Goal: Task Accomplishment & Management: Use online tool/utility

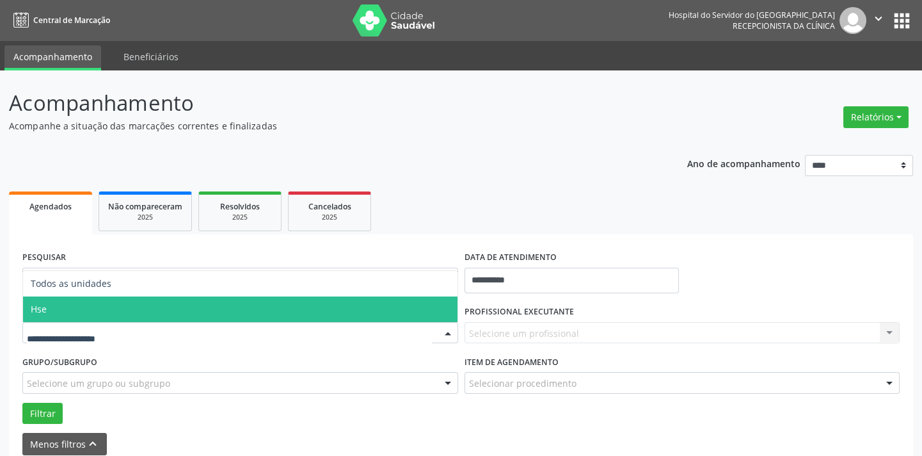
click at [100, 307] on span "Hse" at bounding box center [240, 309] width 435 height 26
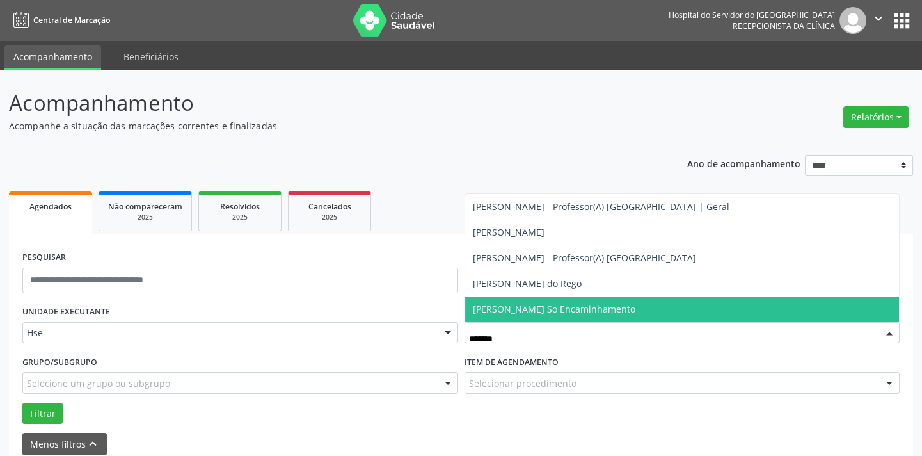
type input "*******"
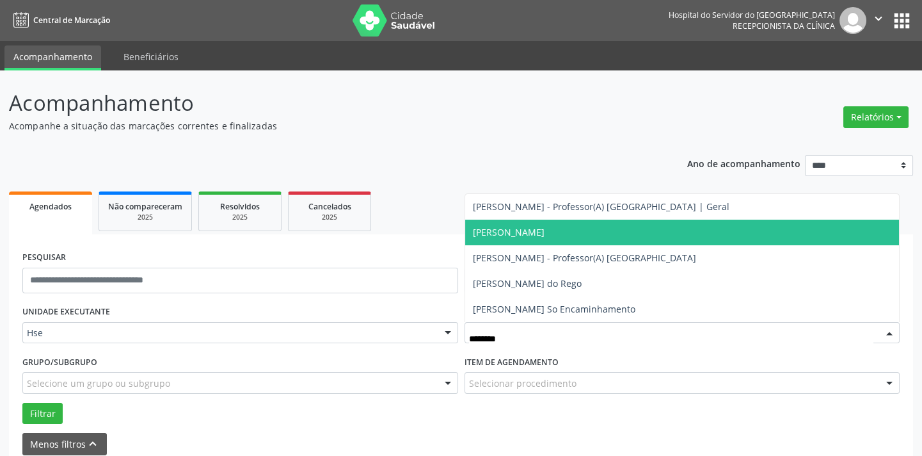
click at [562, 241] on span "Marcelo Ernesto Luckwu Ferraz" at bounding box center [682, 233] width 435 height 26
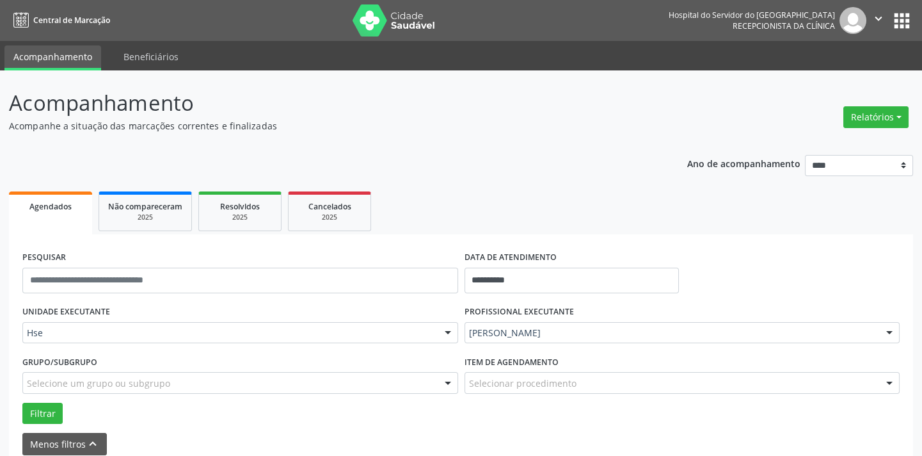
click at [538, 376] on div "Selecionar procedimento" at bounding box center [683, 383] width 436 height 22
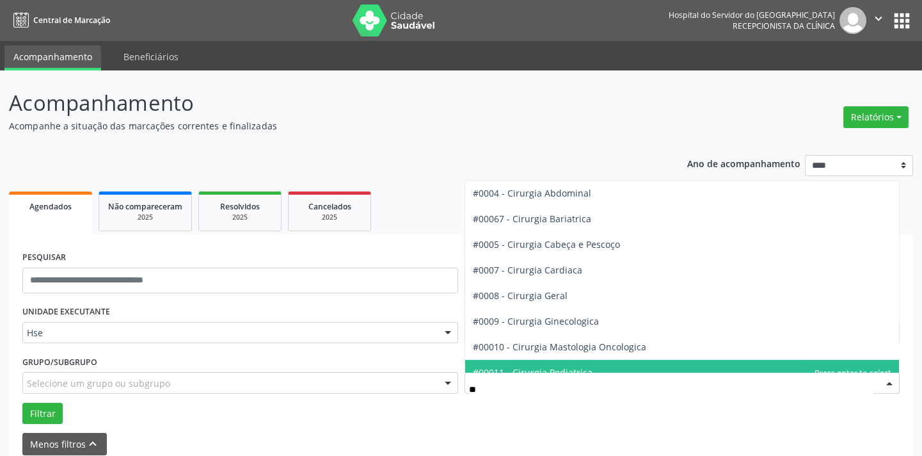
type input "***"
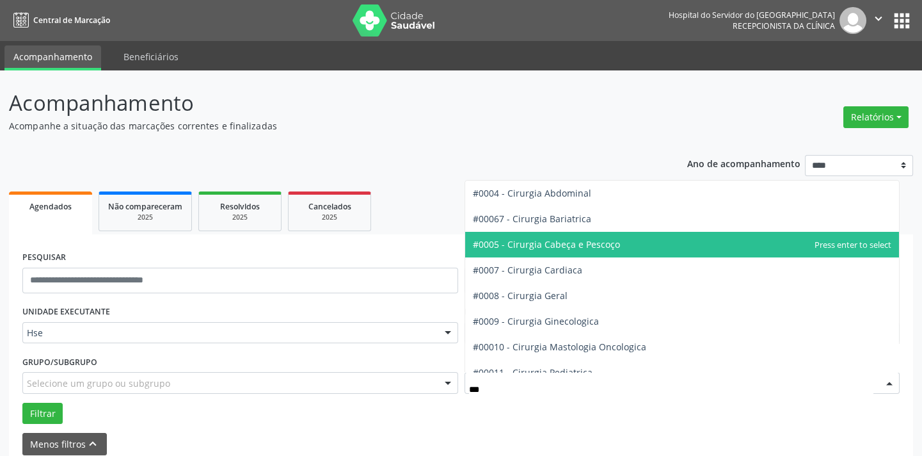
click at [594, 250] on span "#0005 - Cirurgia Cabeça e Pescoço" at bounding box center [682, 245] width 435 height 26
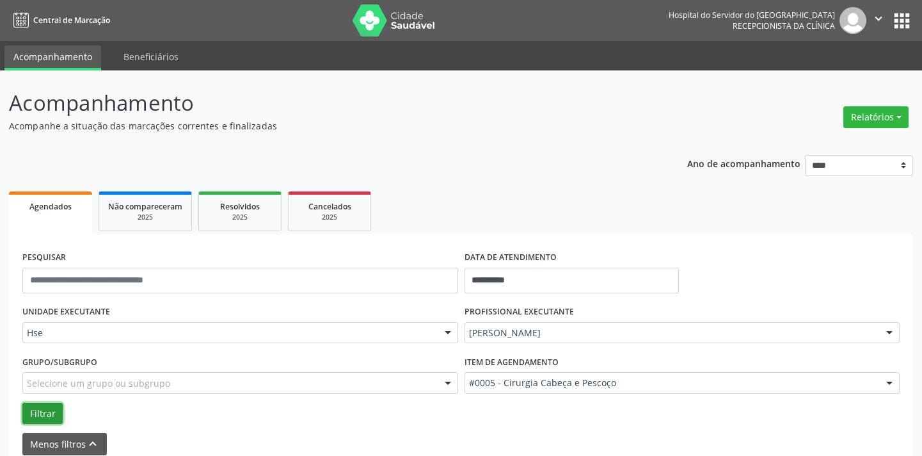
click at [32, 406] on button "Filtrar" at bounding box center [42, 414] width 40 height 22
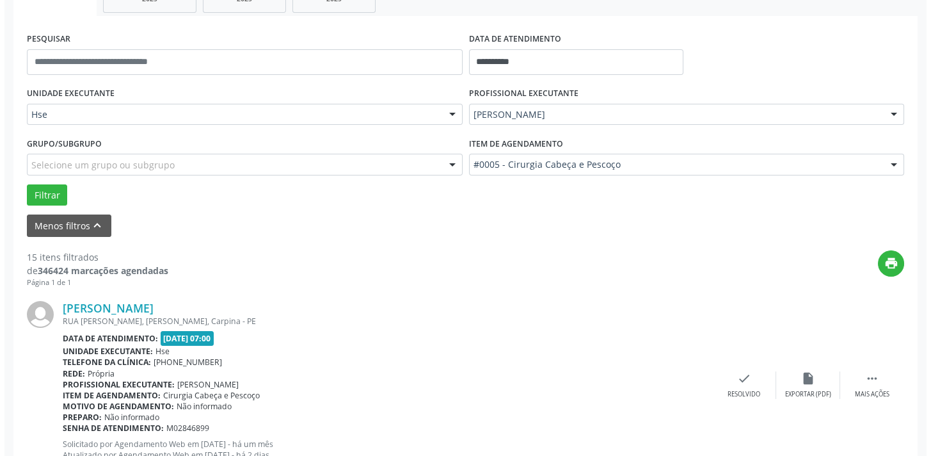
scroll to position [1080, 0]
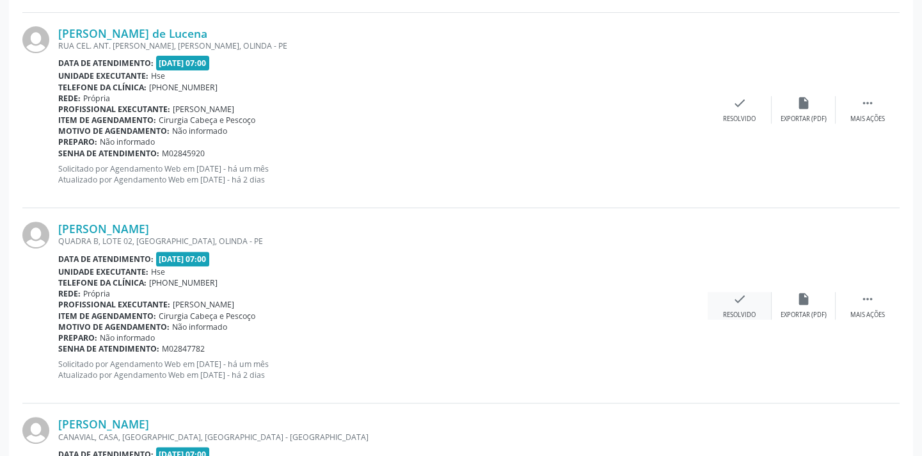
click at [760, 302] on div "check Resolvido" at bounding box center [740, 306] width 64 height 28
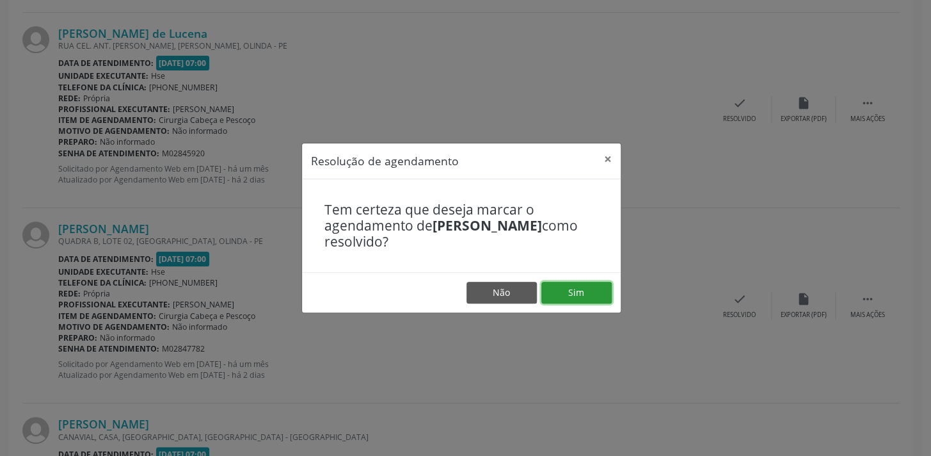
click at [565, 291] on button "Sim" at bounding box center [577, 293] width 70 height 22
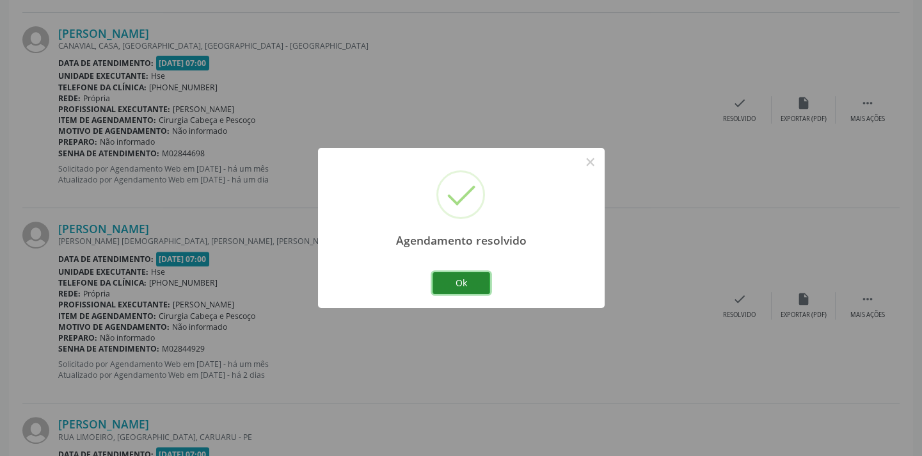
click at [455, 273] on button "Ok" at bounding box center [462, 283] width 58 height 22
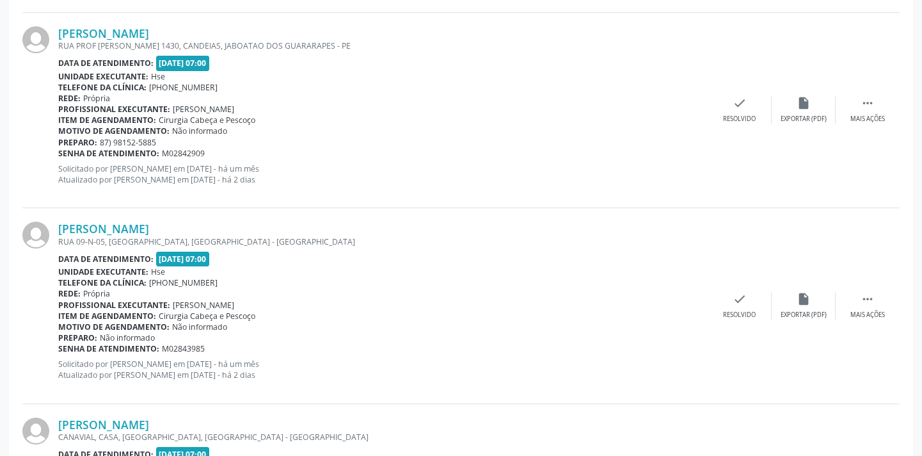
scroll to position [2447, 0]
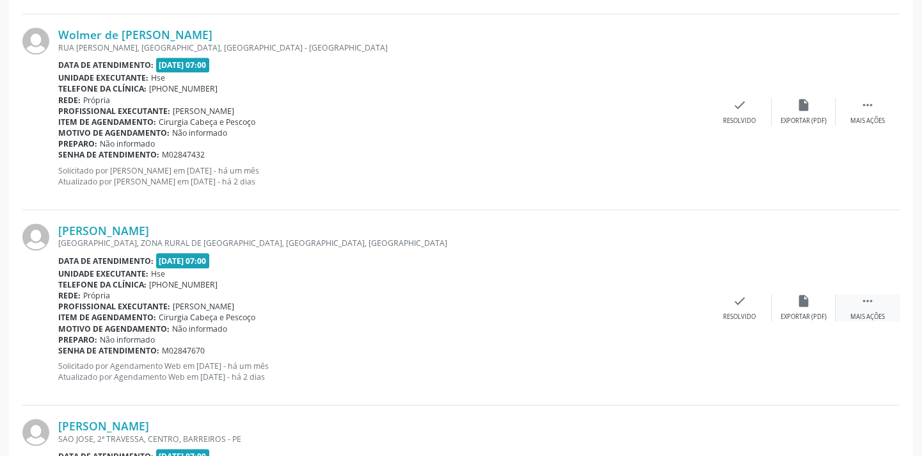
drag, startPoint x: 874, startPoint y: 305, endPoint x: 857, endPoint y: 307, distance: 17.3
click at [872, 305] on div " Mais ações" at bounding box center [868, 308] width 64 height 28
click at [792, 303] on div "alarm_off Não compareceu" at bounding box center [804, 308] width 64 height 28
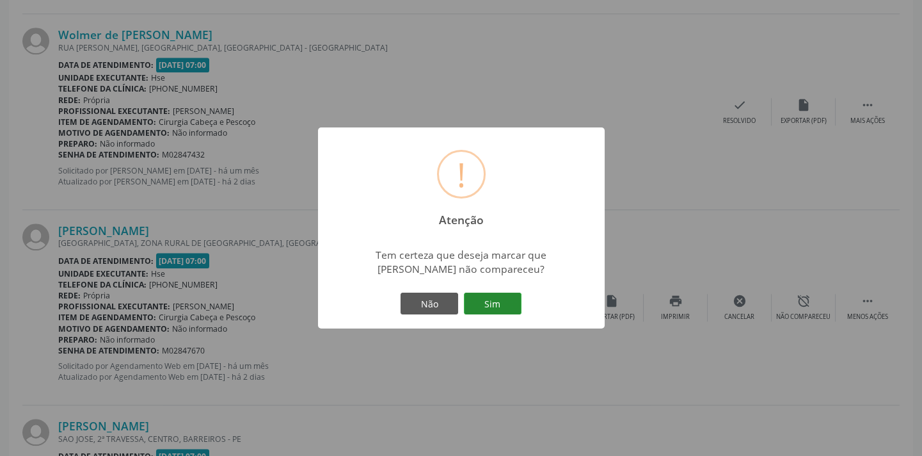
click at [495, 312] on button "Sim" at bounding box center [493, 304] width 58 height 22
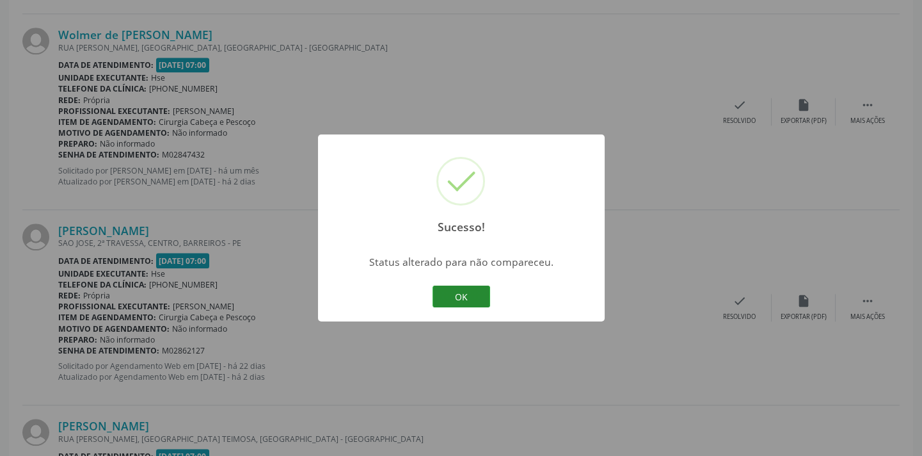
click at [470, 297] on button "OK" at bounding box center [462, 296] width 58 height 22
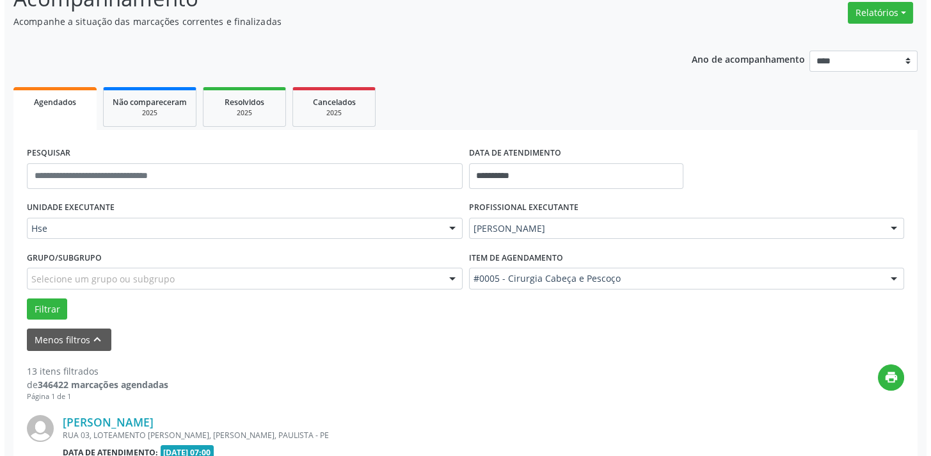
scroll to position [2251, 0]
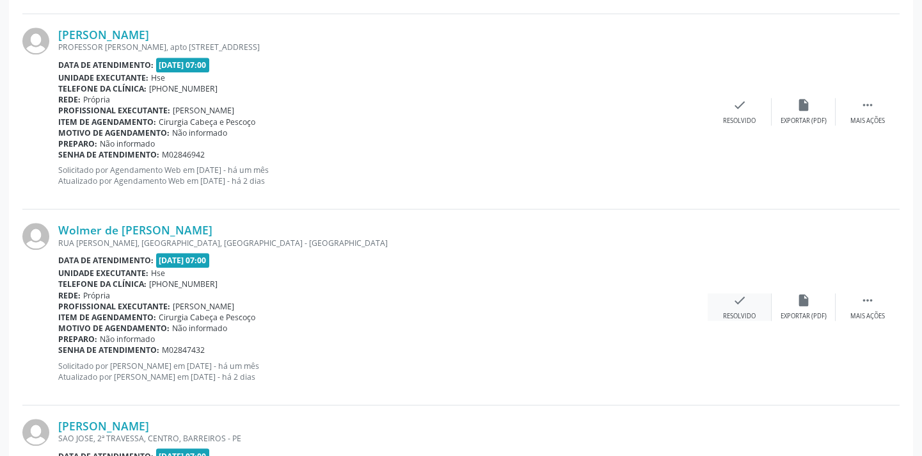
click at [736, 312] on div "Resolvido" at bounding box center [739, 316] width 33 height 9
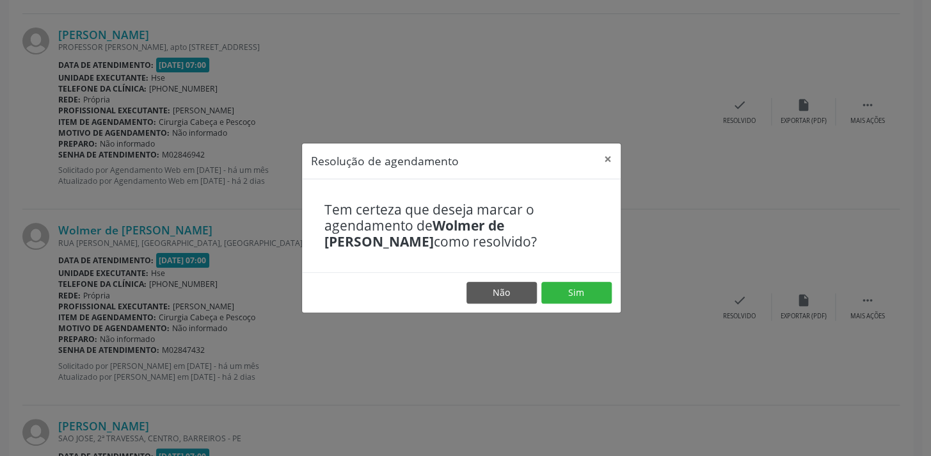
click at [574, 279] on footer "Não Sim" at bounding box center [461, 292] width 319 height 40
click at [571, 284] on button "Sim" at bounding box center [577, 293] width 70 height 22
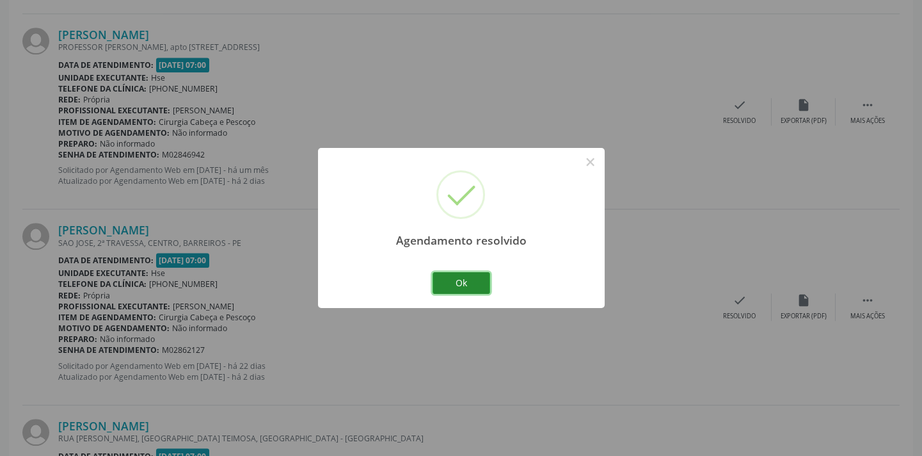
click at [456, 278] on button "Ok" at bounding box center [462, 283] width 58 height 22
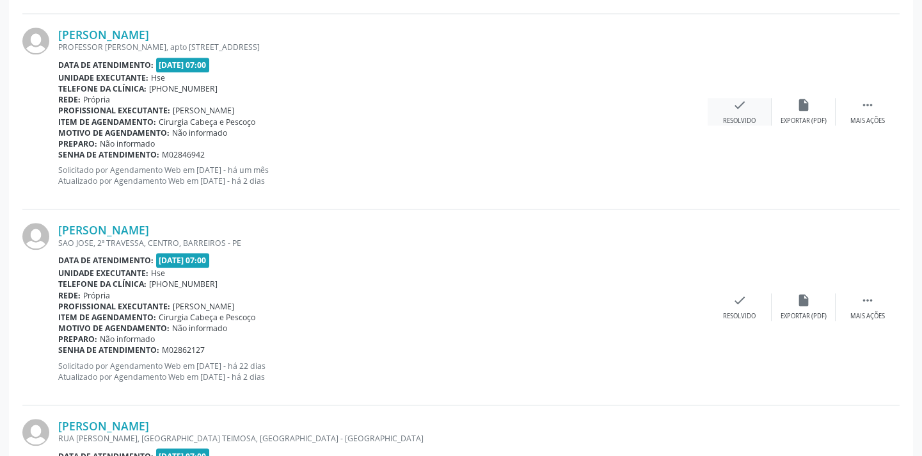
click at [718, 101] on div "check Resolvido" at bounding box center [740, 112] width 64 height 28
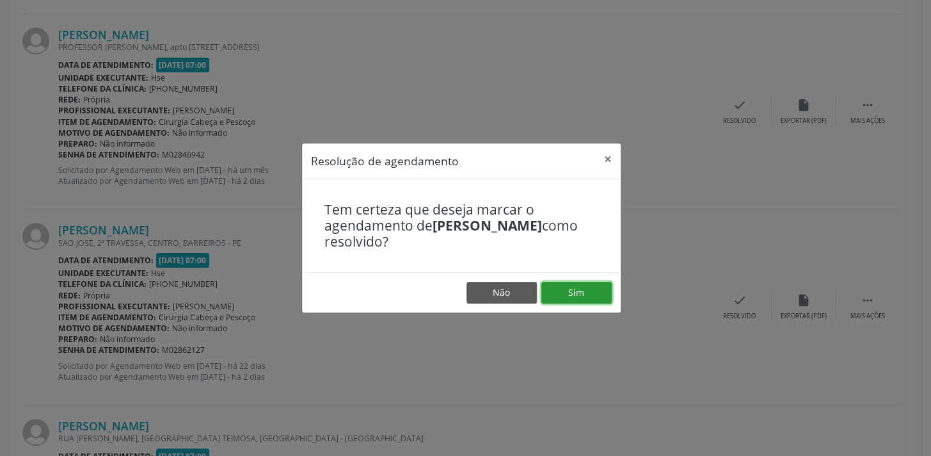
click at [565, 284] on button "Sim" at bounding box center [577, 293] width 70 height 22
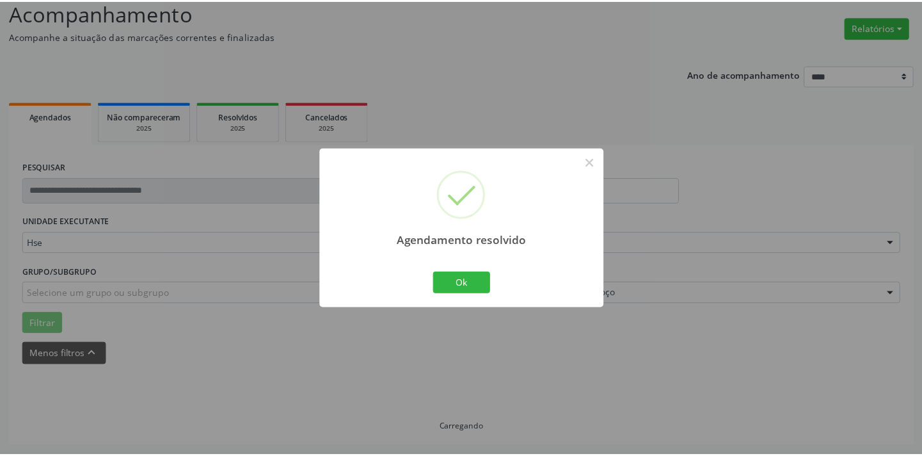
scroll to position [89, 0]
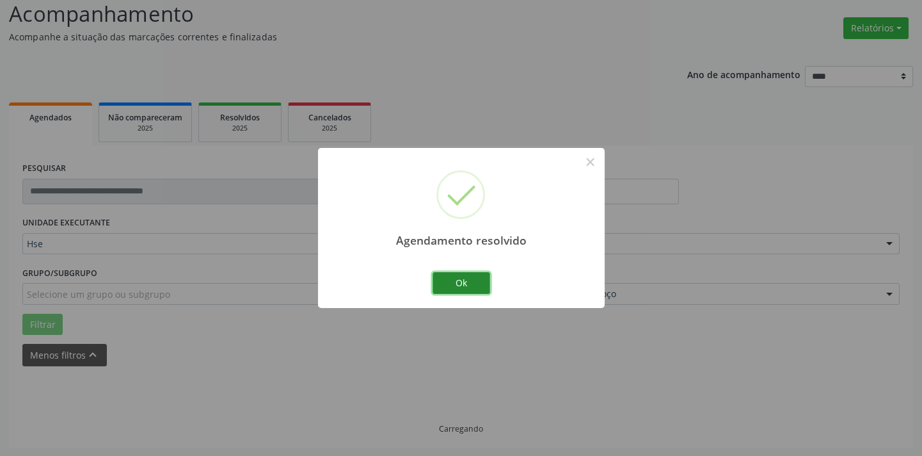
click at [476, 282] on button "Ok" at bounding box center [462, 283] width 58 height 22
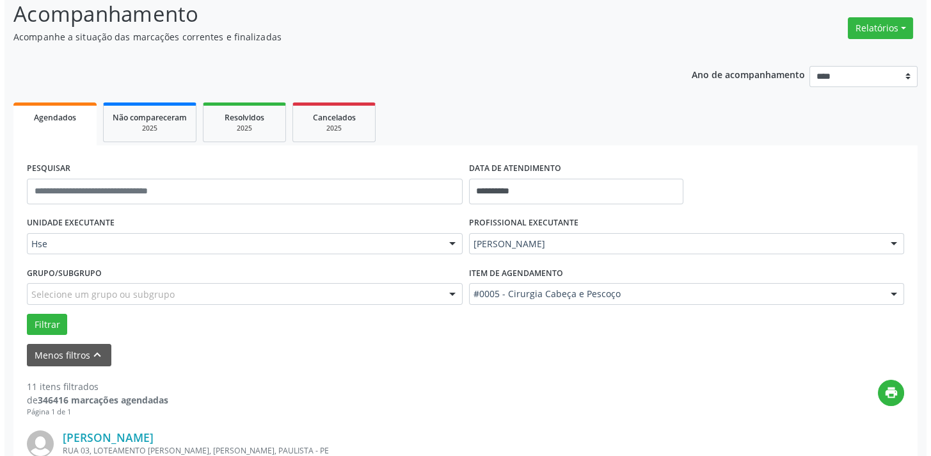
scroll to position [1861, 0]
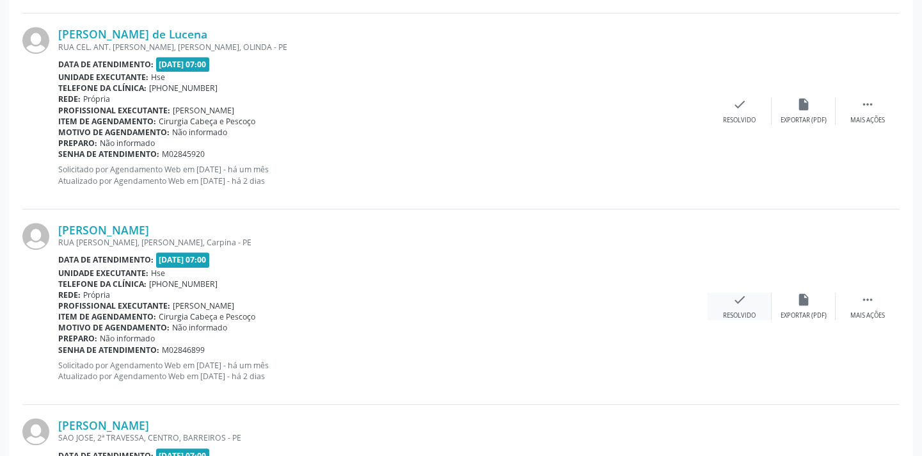
click at [742, 307] on div "check Resolvido" at bounding box center [740, 307] width 64 height 28
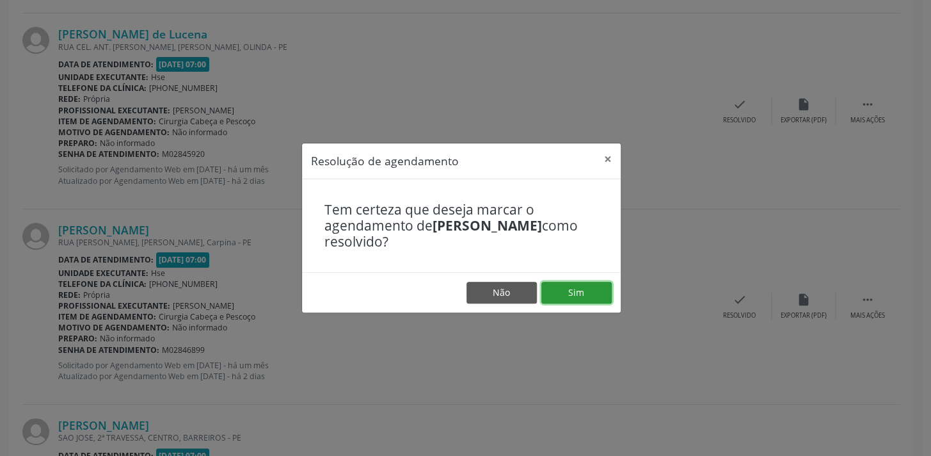
click at [607, 301] on button "Sim" at bounding box center [577, 293] width 70 height 22
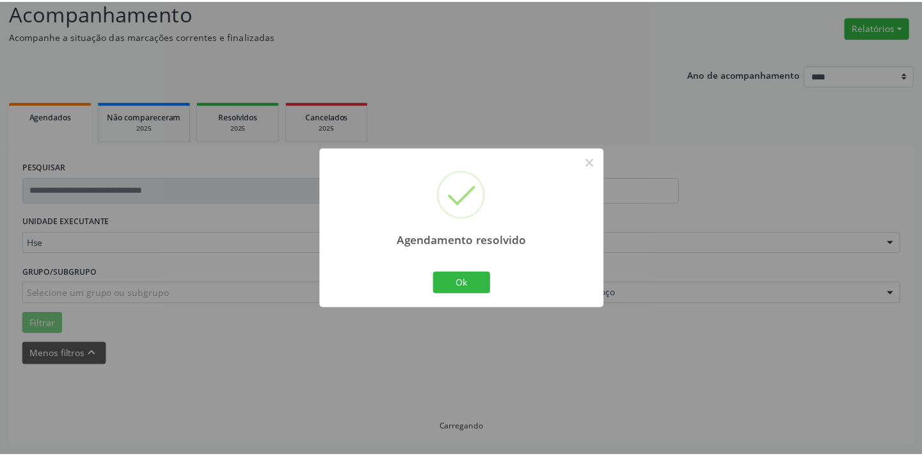
scroll to position [89, 0]
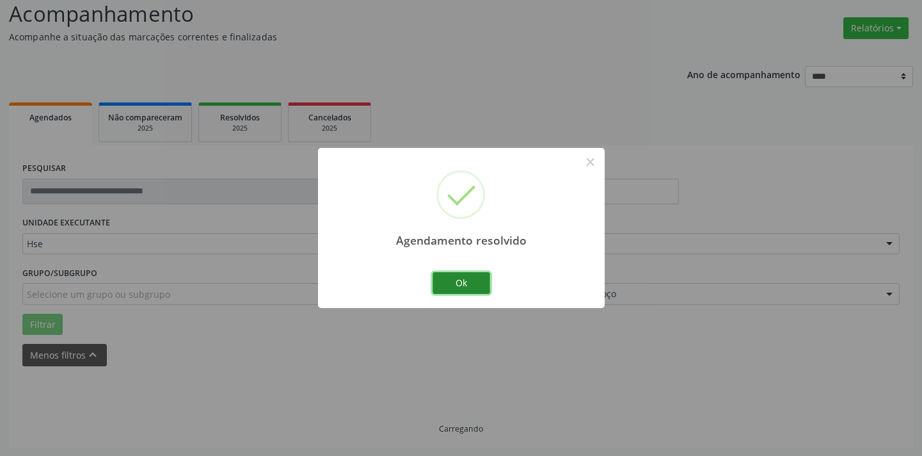
click at [474, 286] on button "Ok" at bounding box center [462, 283] width 58 height 22
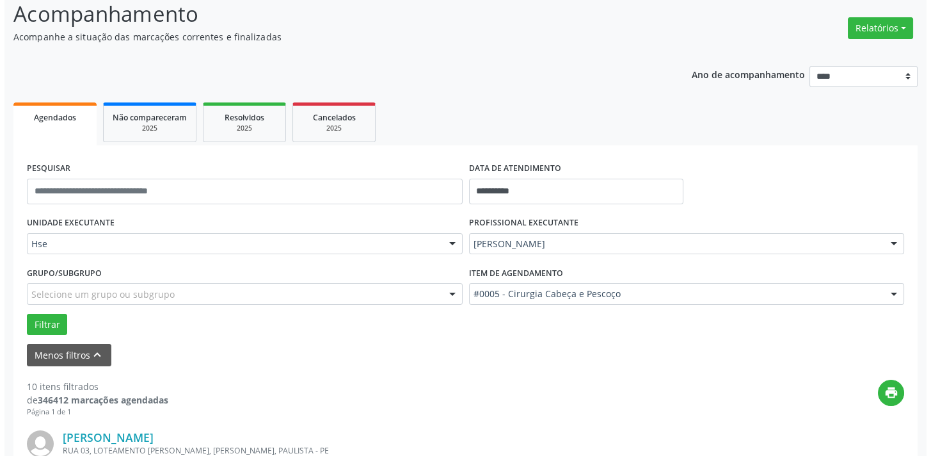
scroll to position [1665, 0]
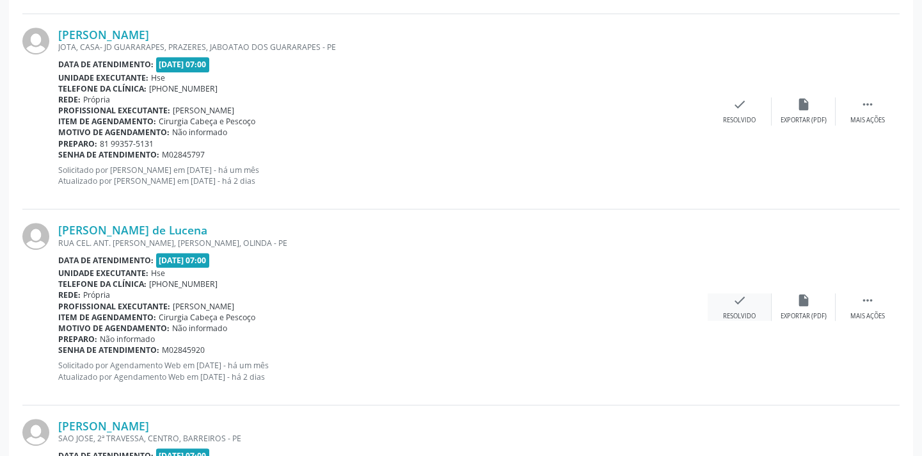
click at [736, 294] on icon "check" at bounding box center [740, 300] width 14 height 14
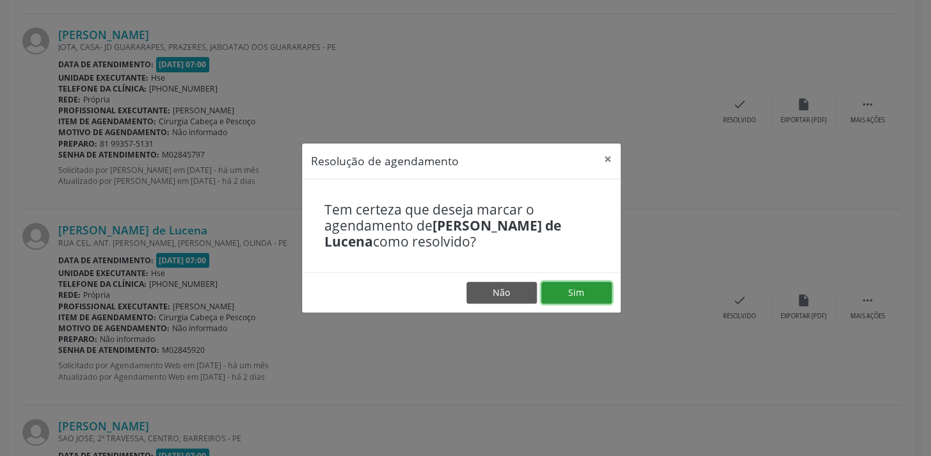
click at [604, 291] on button "Sim" at bounding box center [577, 293] width 70 height 22
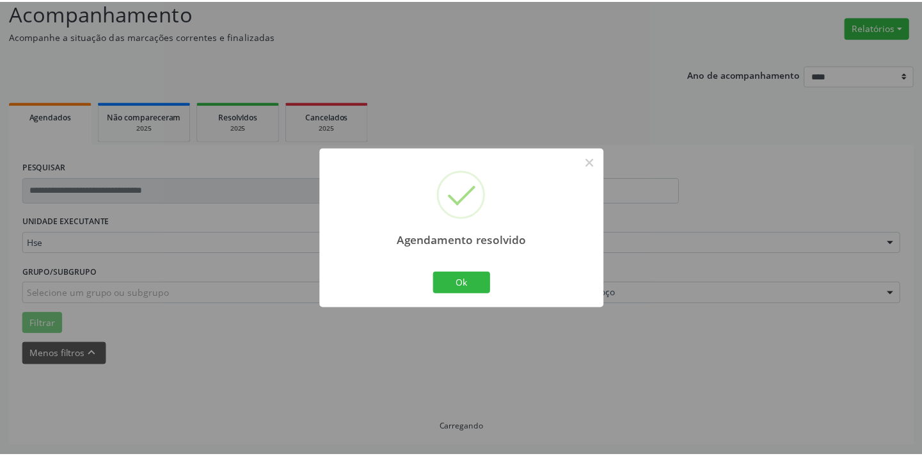
scroll to position [89, 0]
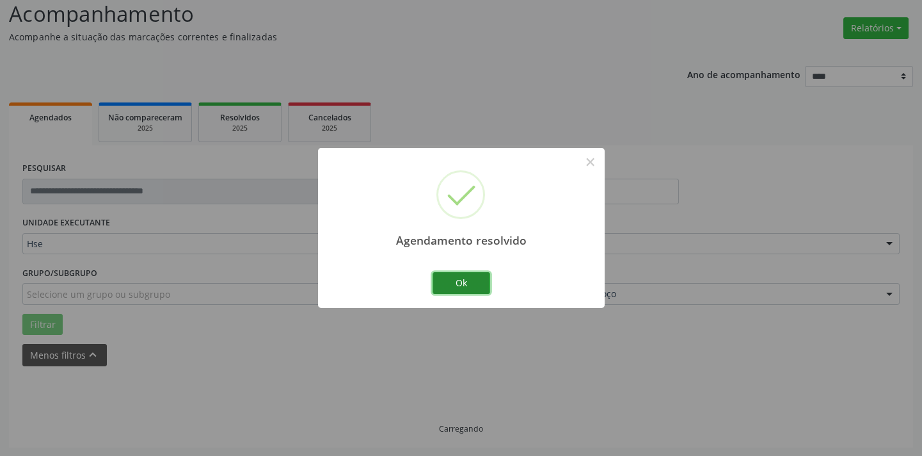
click at [470, 282] on button "Ok" at bounding box center [462, 283] width 58 height 22
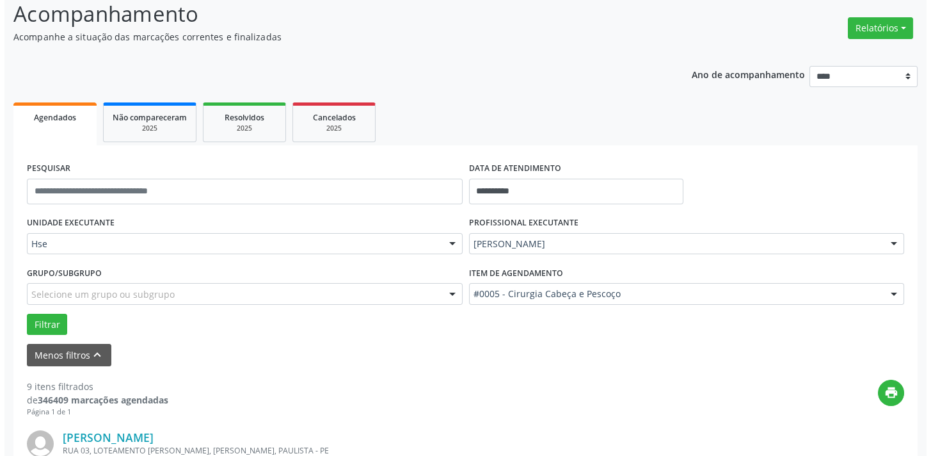
scroll to position [1470, 0]
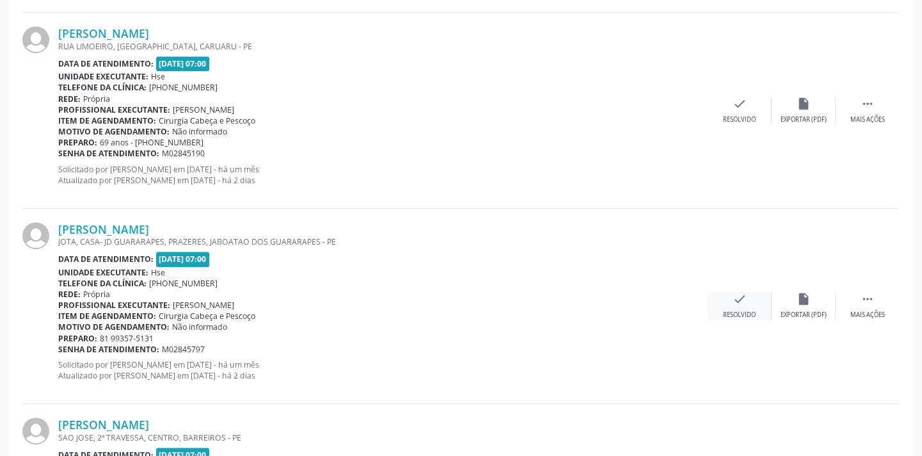
click at [725, 293] on div "check Resolvido" at bounding box center [740, 306] width 64 height 28
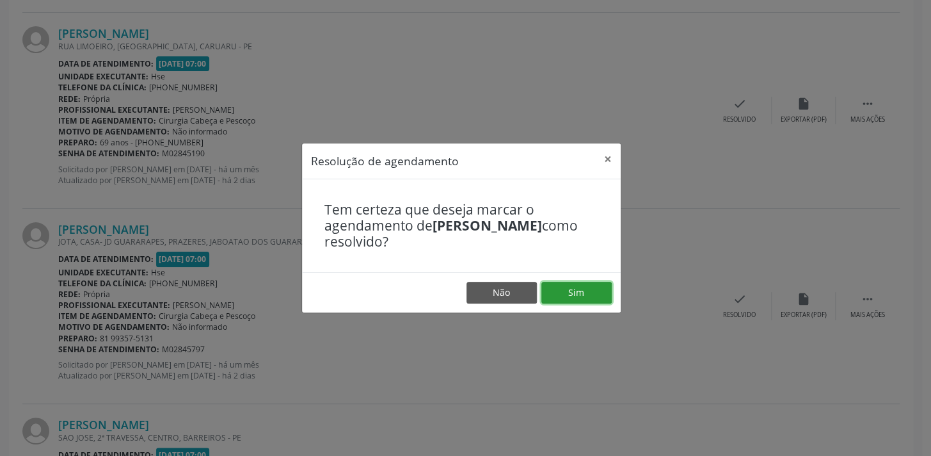
click at [577, 291] on button "Sim" at bounding box center [577, 293] width 70 height 22
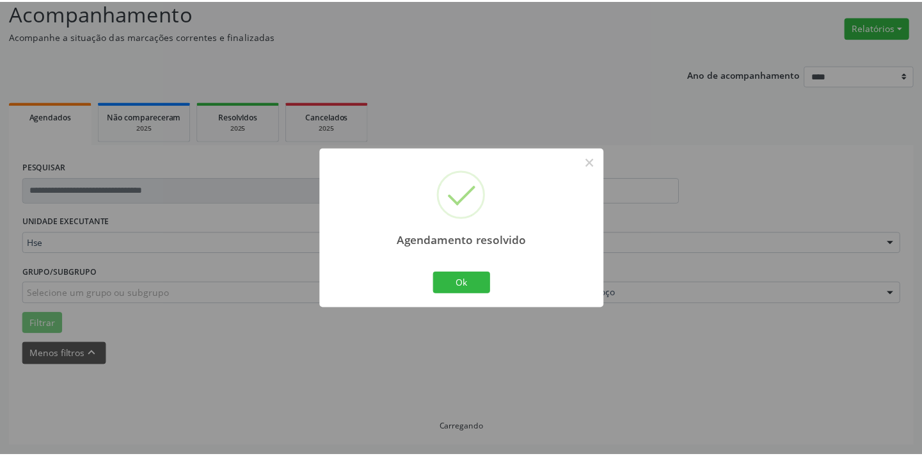
scroll to position [89, 0]
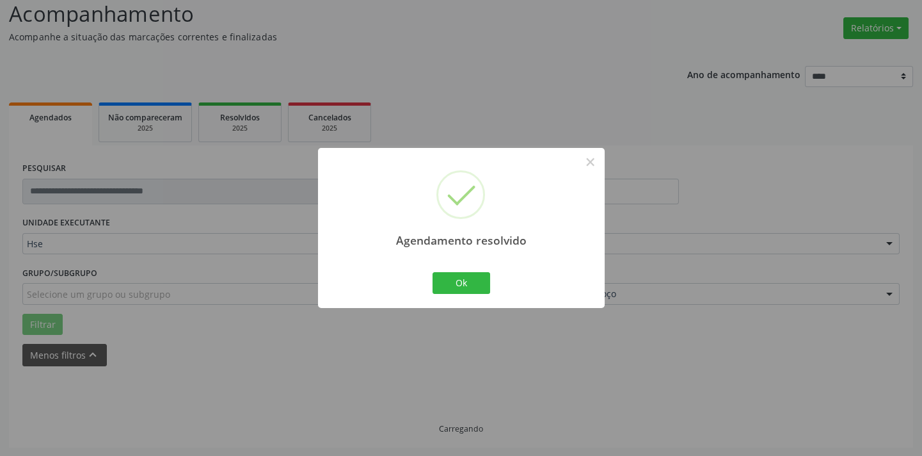
click at [467, 294] on div "Ok Cancel" at bounding box center [461, 282] width 63 height 27
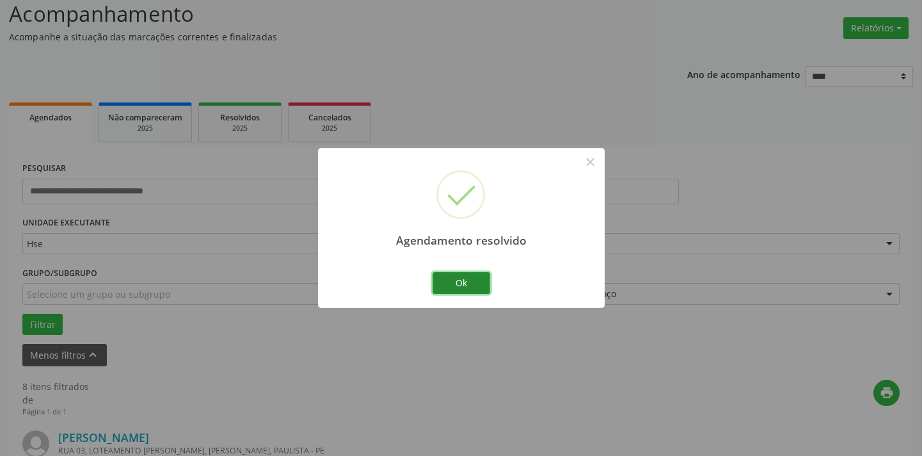
click at [467, 279] on button "Ok" at bounding box center [462, 283] width 58 height 22
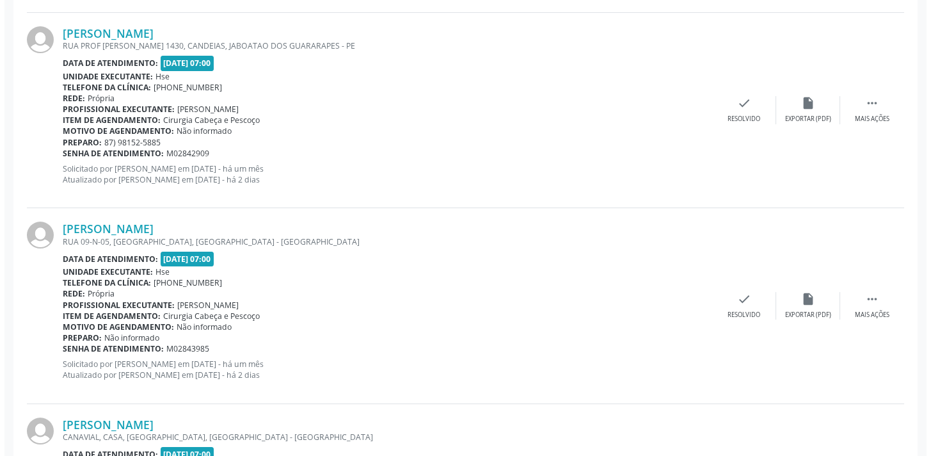
scroll to position [1274, 0]
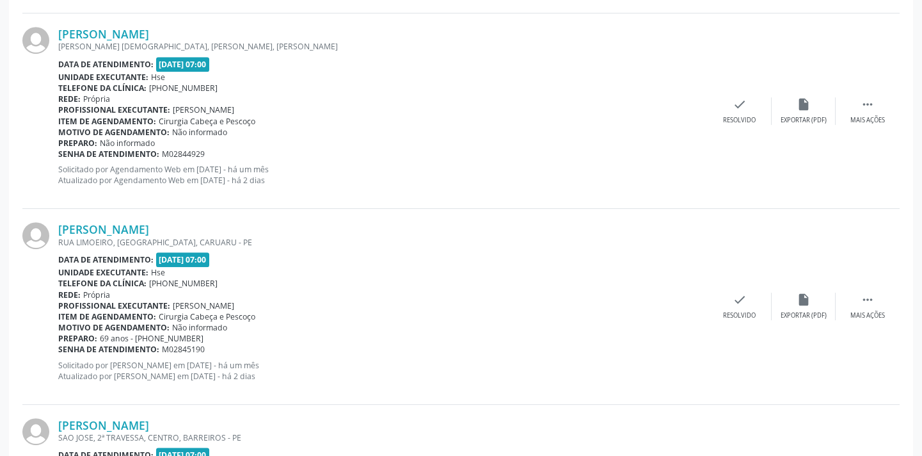
click at [744, 289] on div "Maria do Socorro Cezar Severo RUA LIMOEIRO, JARDIM BRASIL II, CARUARU - PE Data…" at bounding box center [461, 306] width 878 height 195
click at [743, 313] on div "Resolvido" at bounding box center [739, 315] width 33 height 9
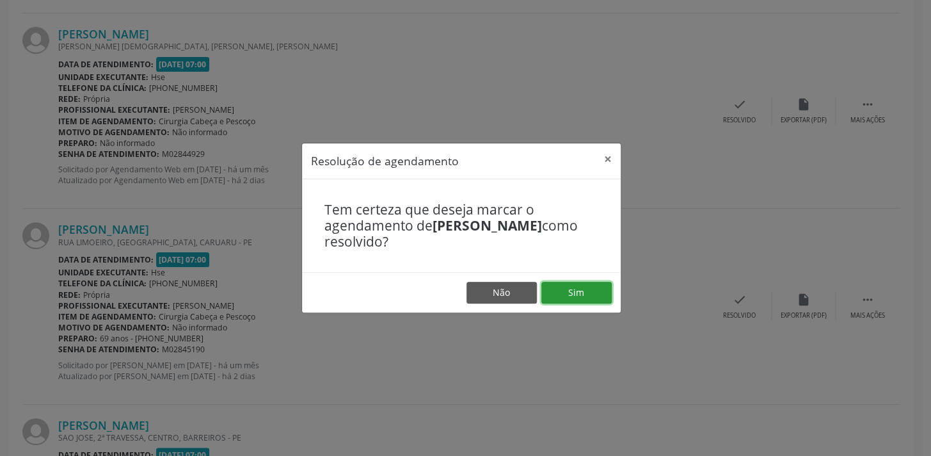
click at [568, 302] on button "Sim" at bounding box center [577, 293] width 70 height 22
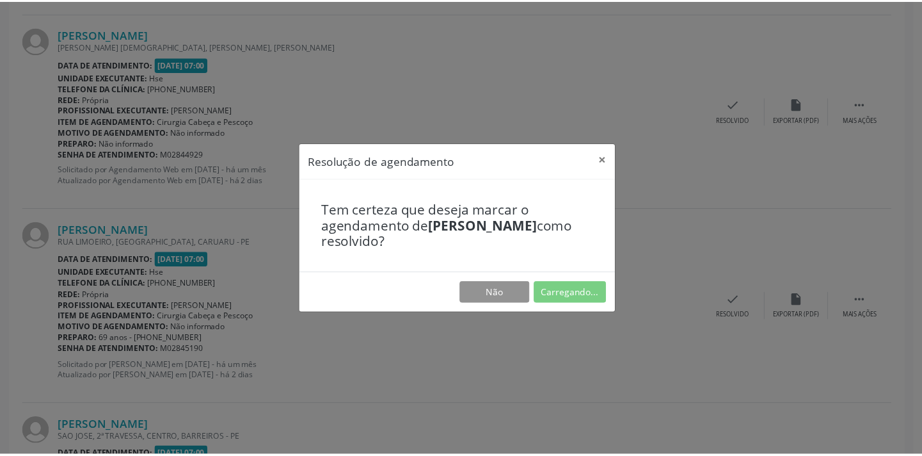
scroll to position [89, 0]
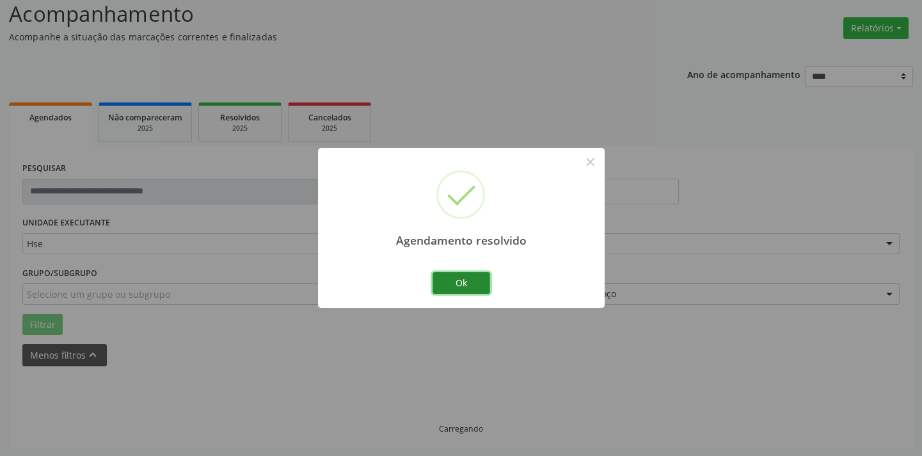
click at [485, 285] on button "Ok" at bounding box center [462, 283] width 58 height 22
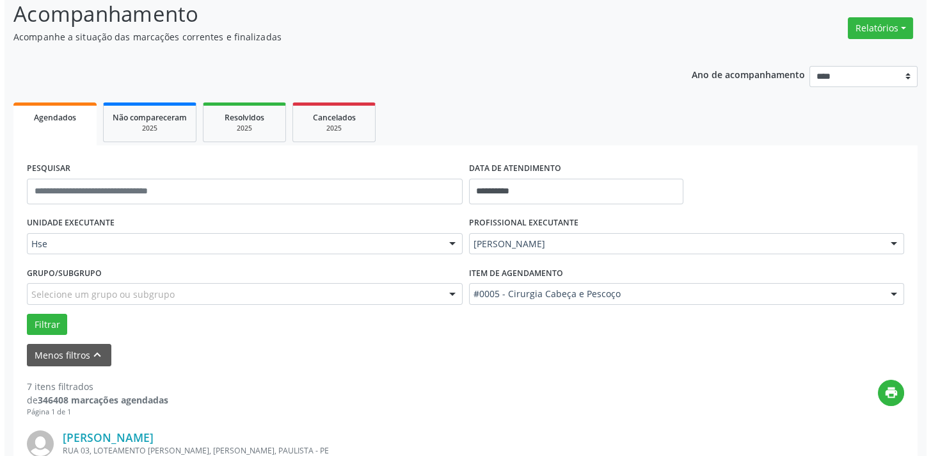
scroll to position [1080, 0]
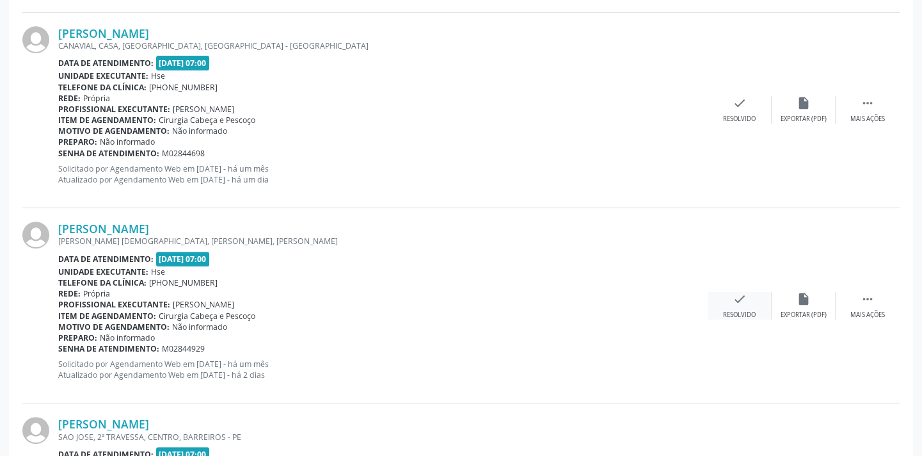
click at [719, 301] on div "check Resolvido" at bounding box center [740, 306] width 64 height 28
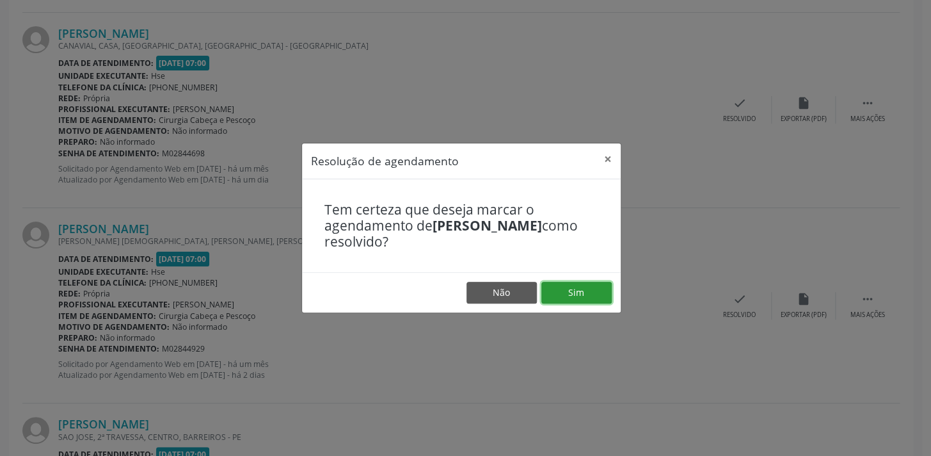
click at [556, 282] on button "Sim" at bounding box center [577, 293] width 70 height 22
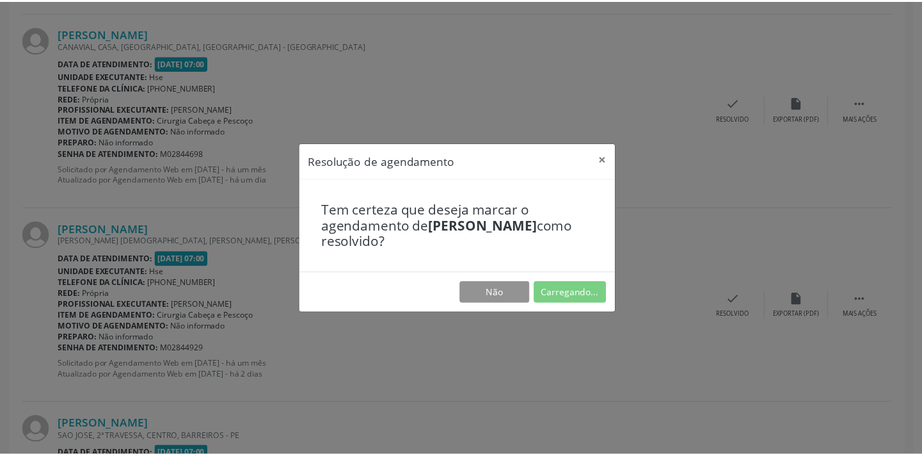
scroll to position [89, 0]
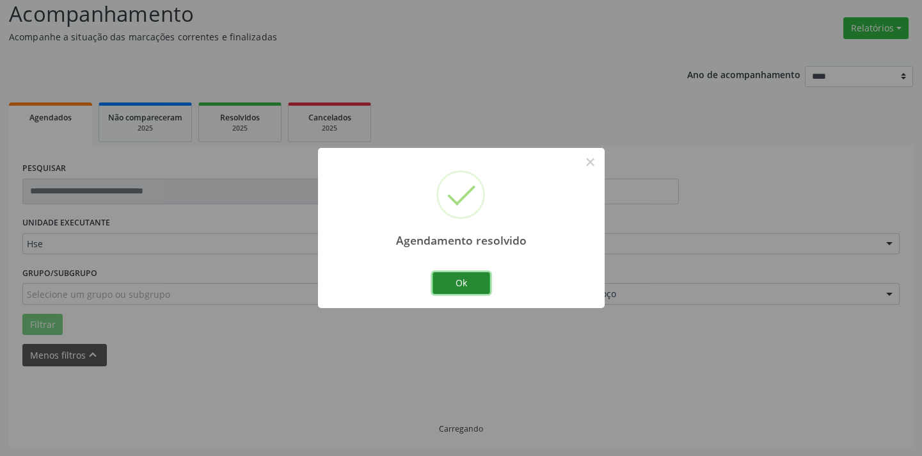
click at [461, 278] on button "Ok" at bounding box center [462, 283] width 58 height 22
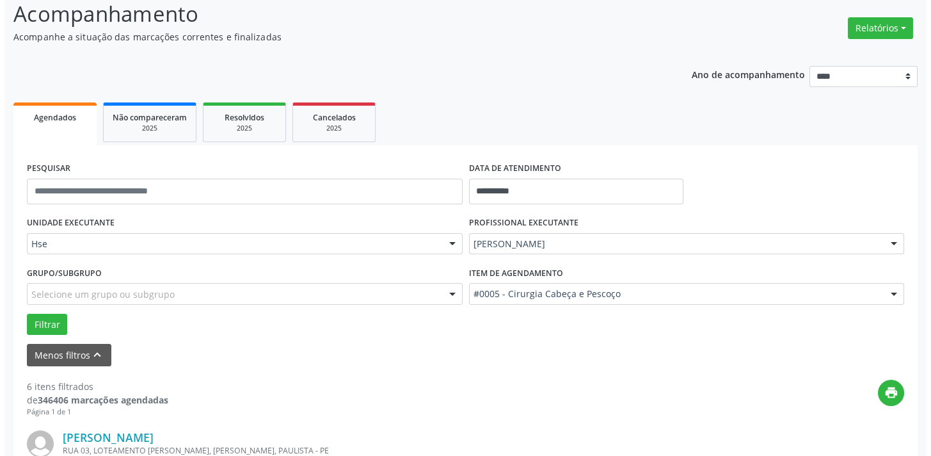
scroll to position [884, 0]
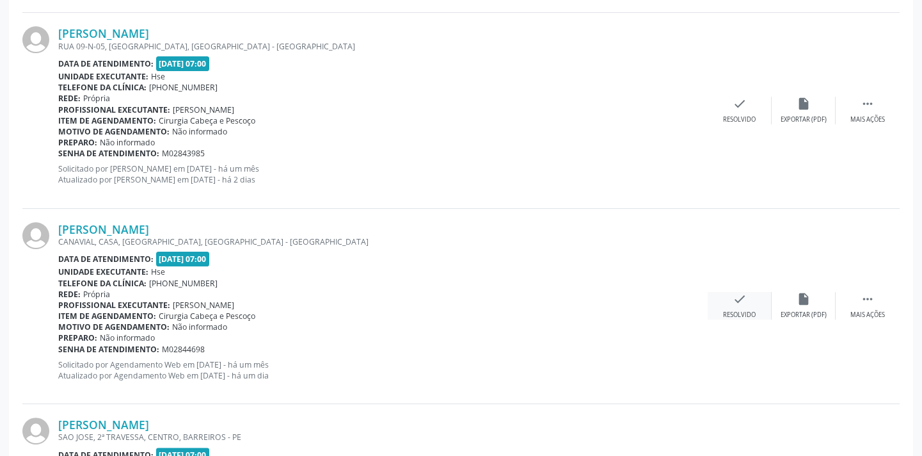
click at [738, 310] on div "Resolvido" at bounding box center [739, 314] width 33 height 9
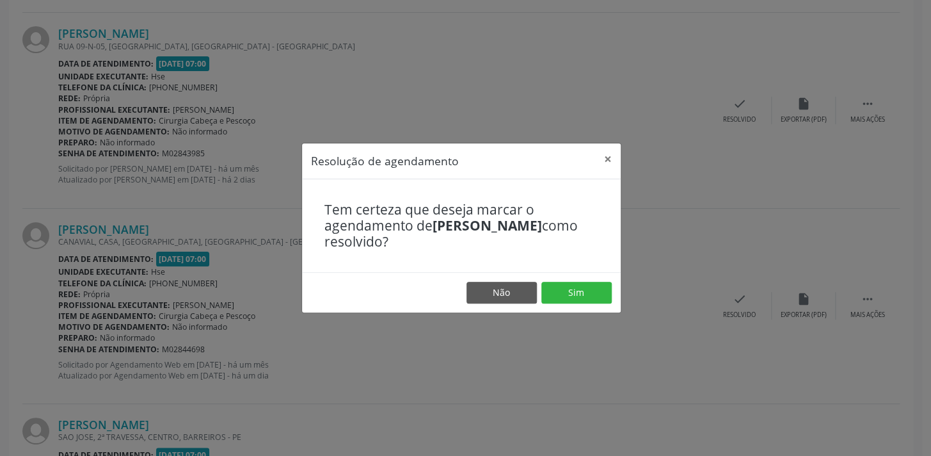
click at [579, 310] on footer "Não Sim" at bounding box center [461, 292] width 319 height 40
click at [577, 290] on button "Sim" at bounding box center [577, 293] width 70 height 22
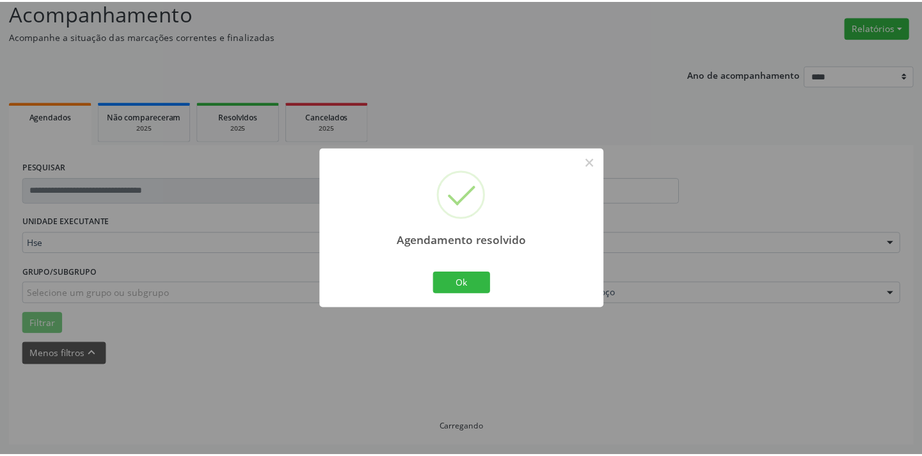
scroll to position [89, 0]
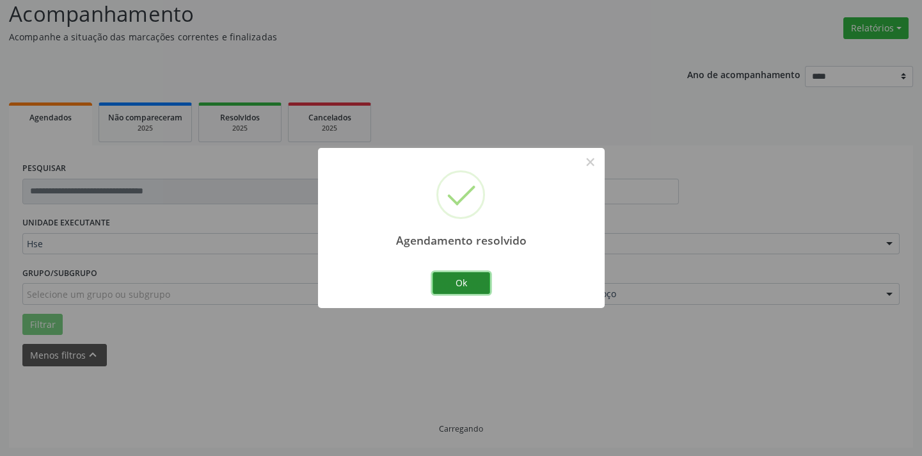
click at [487, 288] on button "Ok" at bounding box center [462, 283] width 58 height 22
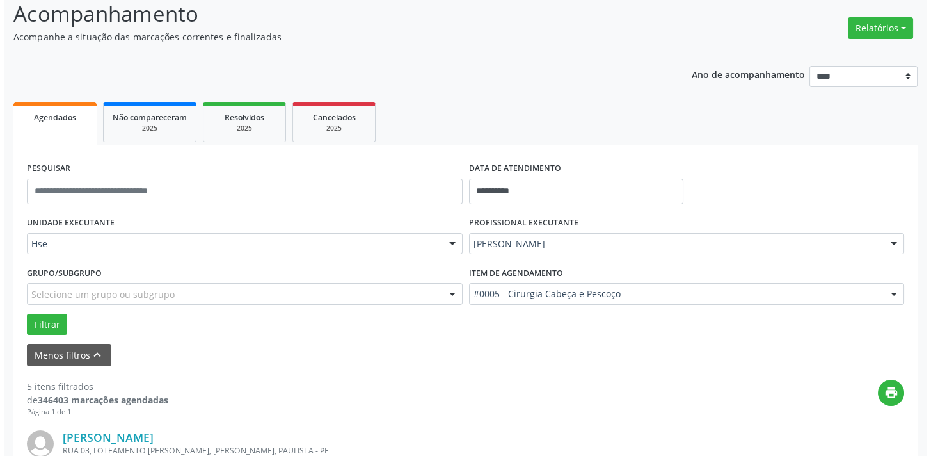
scroll to position [1048, 0]
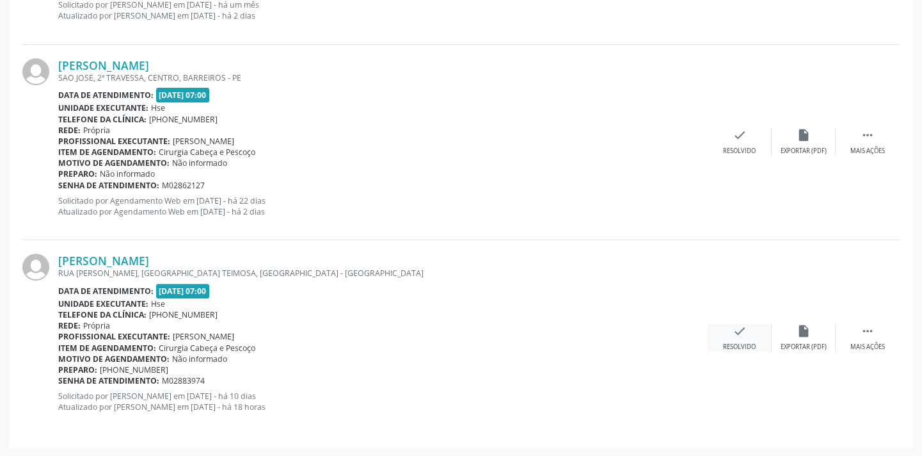
click at [733, 324] on icon "check" at bounding box center [740, 331] width 14 height 14
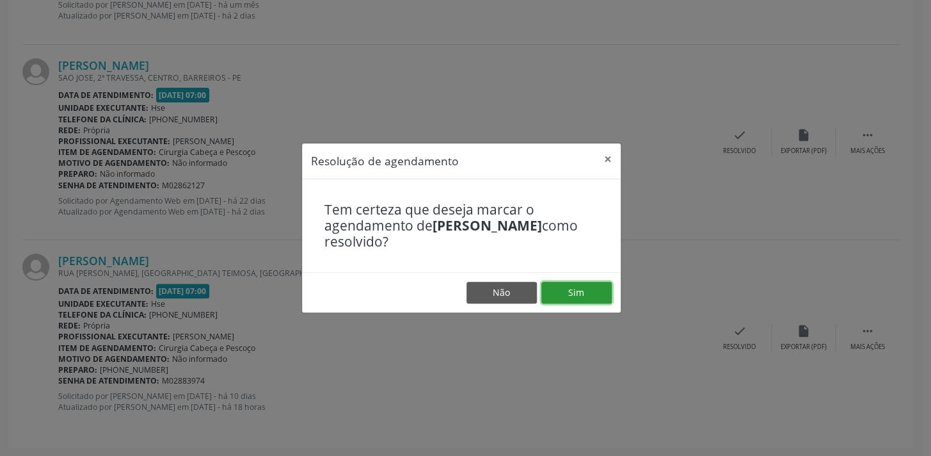
click at [597, 283] on button "Sim" at bounding box center [577, 293] width 70 height 22
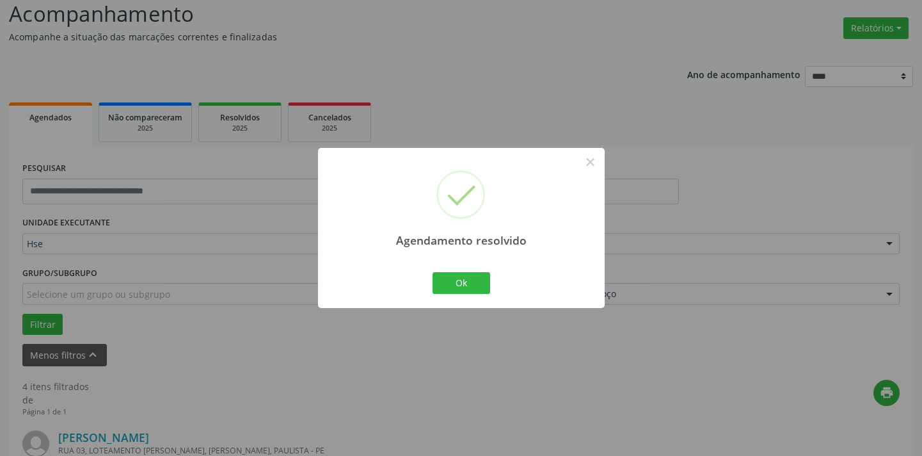
scroll to position [852, 0]
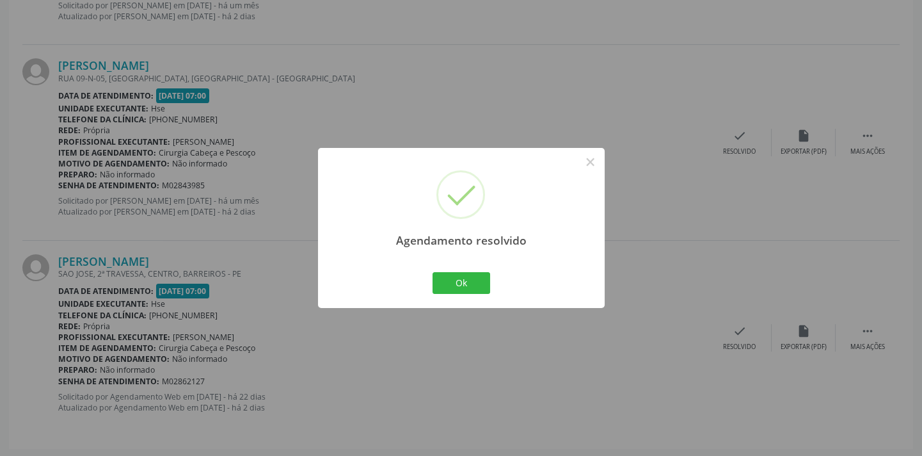
click at [457, 265] on div "Agendamento resolvido × Ok Cancel" at bounding box center [461, 227] width 287 height 159
click at [453, 289] on button "Ok" at bounding box center [462, 283] width 58 height 22
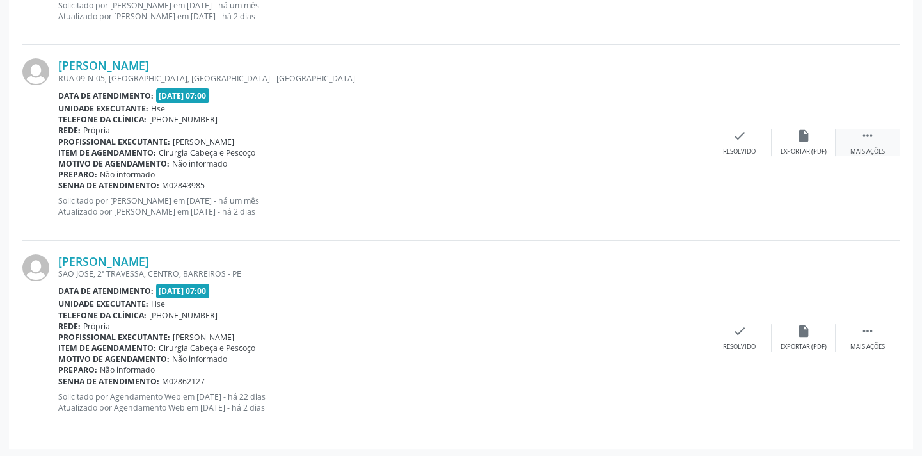
click at [869, 147] on div "Mais ações" at bounding box center [868, 151] width 35 height 9
click at [809, 138] on icon "alarm_off" at bounding box center [804, 136] width 14 height 14
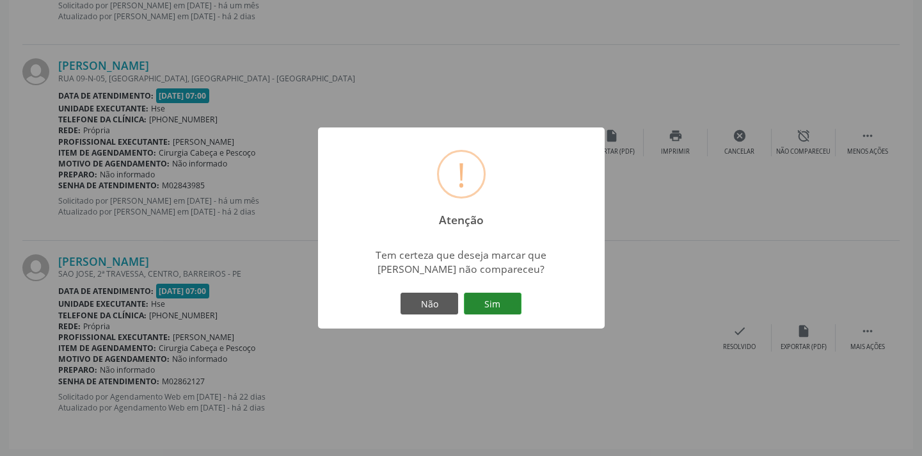
click at [506, 309] on button "Sim" at bounding box center [493, 304] width 58 height 22
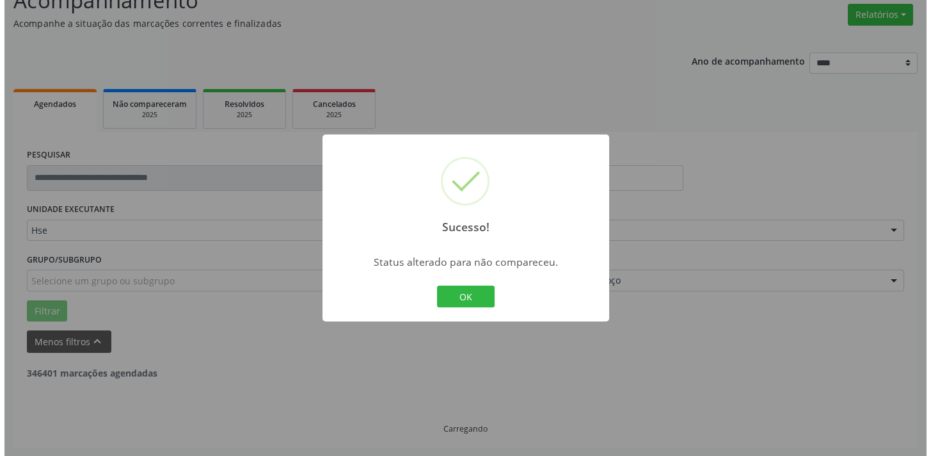
scroll to position [657, 0]
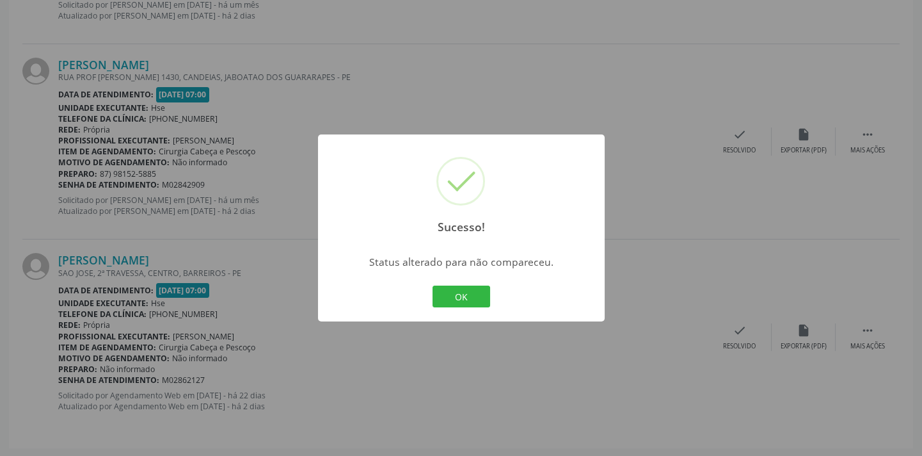
drag, startPoint x: 464, startPoint y: 296, endPoint x: 538, endPoint y: 186, distance: 131.9
click at [464, 295] on button "OK" at bounding box center [462, 296] width 58 height 22
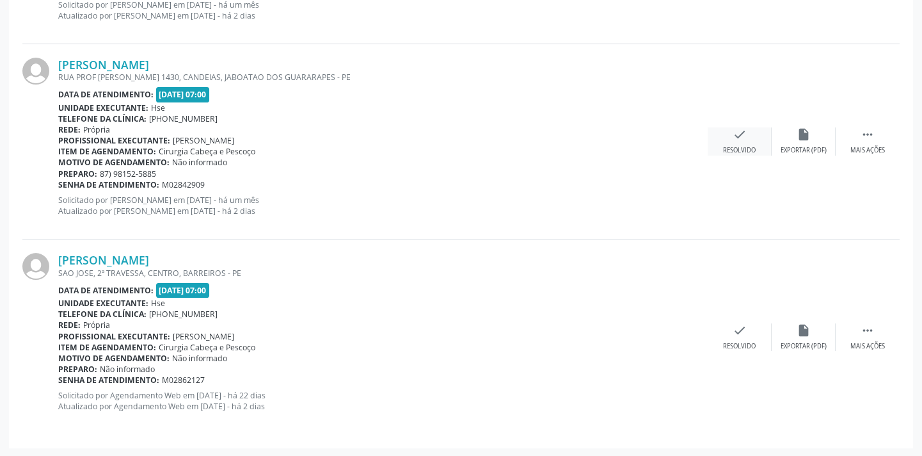
click at [743, 150] on div "Resolvido" at bounding box center [739, 150] width 33 height 9
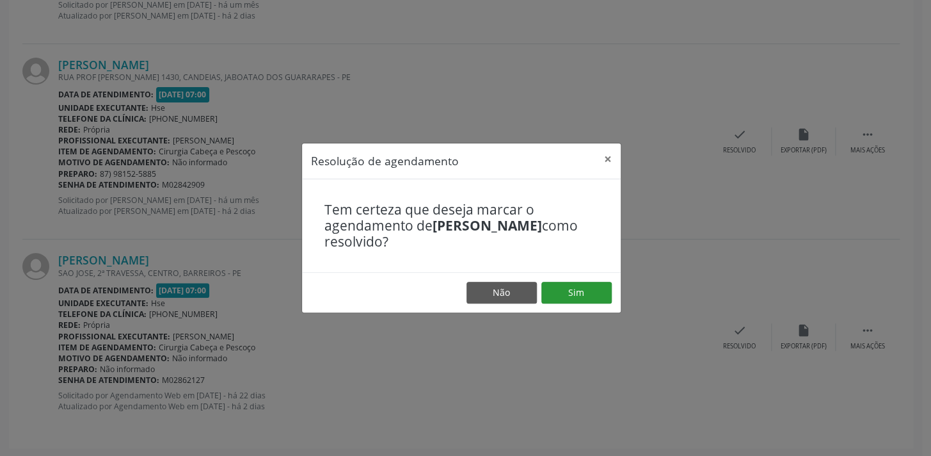
click at [569, 282] on footer "Não Sim" at bounding box center [461, 292] width 319 height 40
click at [569, 292] on button "Sim" at bounding box center [577, 293] width 70 height 22
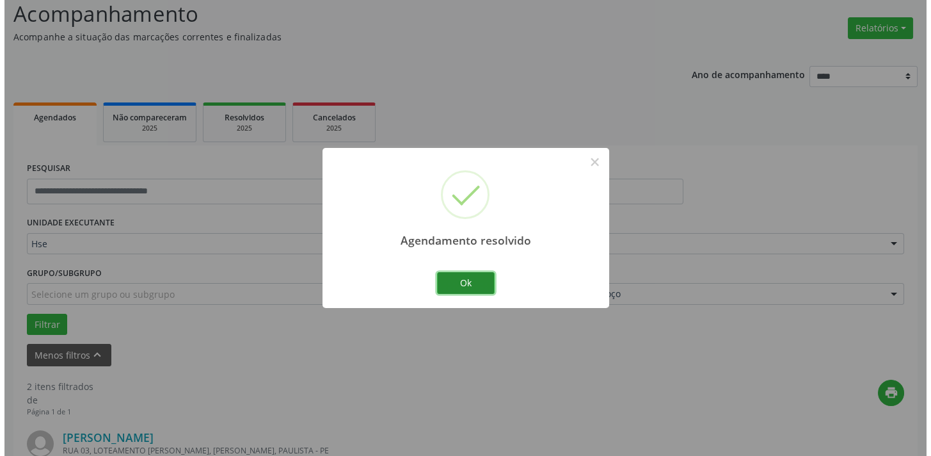
scroll to position [462, 0]
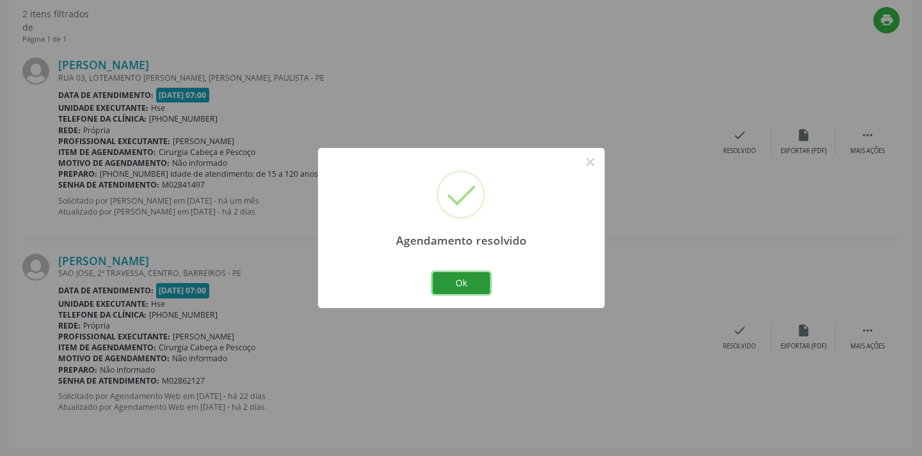
drag, startPoint x: 485, startPoint y: 275, endPoint x: 485, endPoint y: 230, distance: 44.2
click at [483, 275] on button "Ok" at bounding box center [462, 283] width 58 height 22
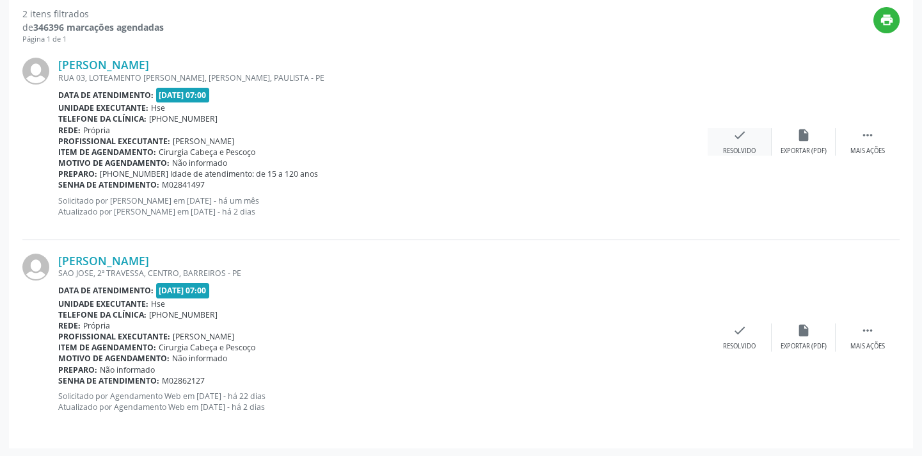
click at [723, 147] on div "Resolvido" at bounding box center [739, 151] width 33 height 9
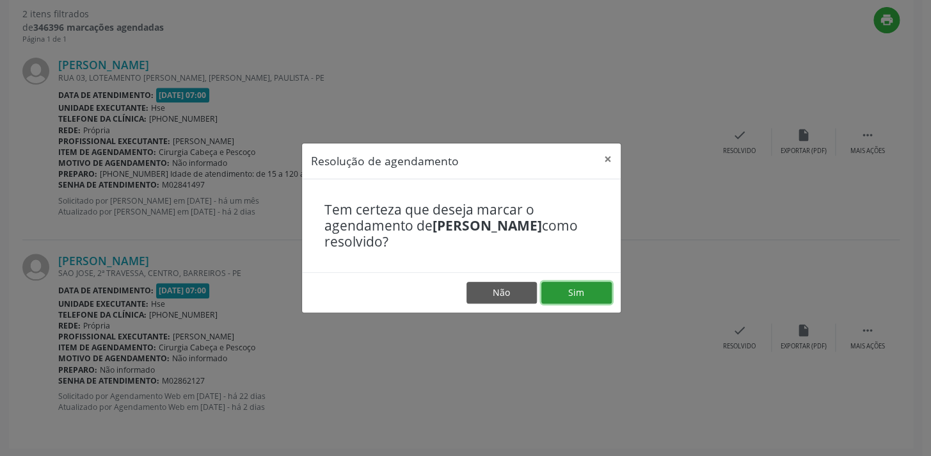
drag, startPoint x: 568, startPoint y: 296, endPoint x: 575, endPoint y: 243, distance: 53.7
click at [568, 296] on button "Sim" at bounding box center [577, 293] width 70 height 22
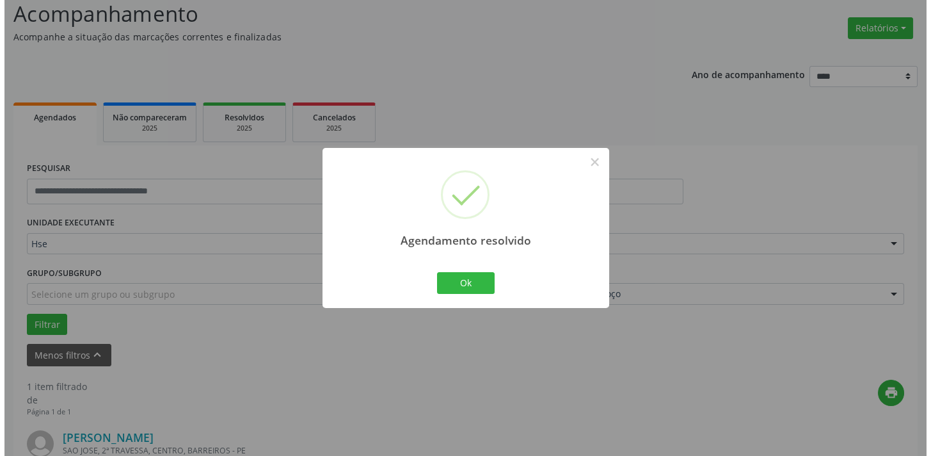
scroll to position [267, 0]
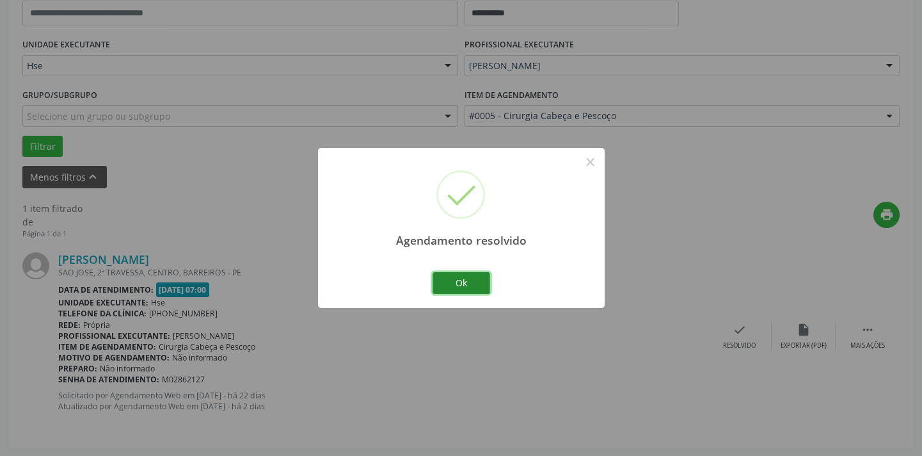
click at [480, 277] on button "Ok" at bounding box center [462, 283] width 58 height 22
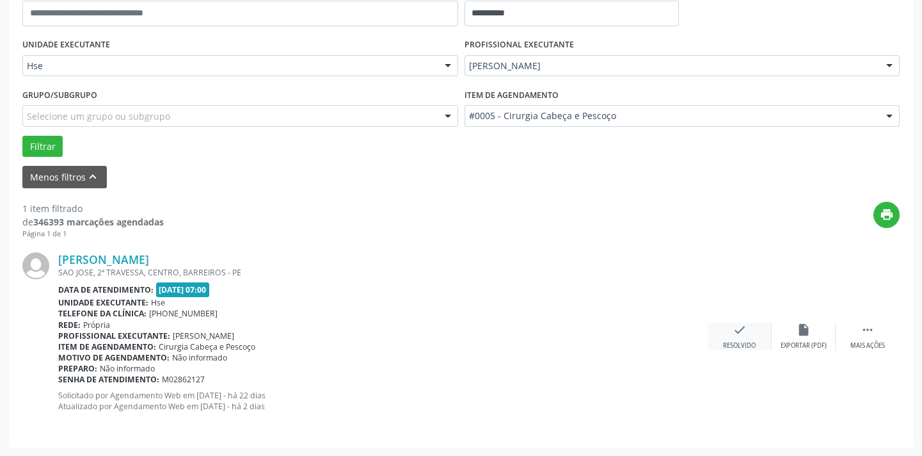
click at [734, 336] on div "check Resolvido" at bounding box center [740, 337] width 64 height 28
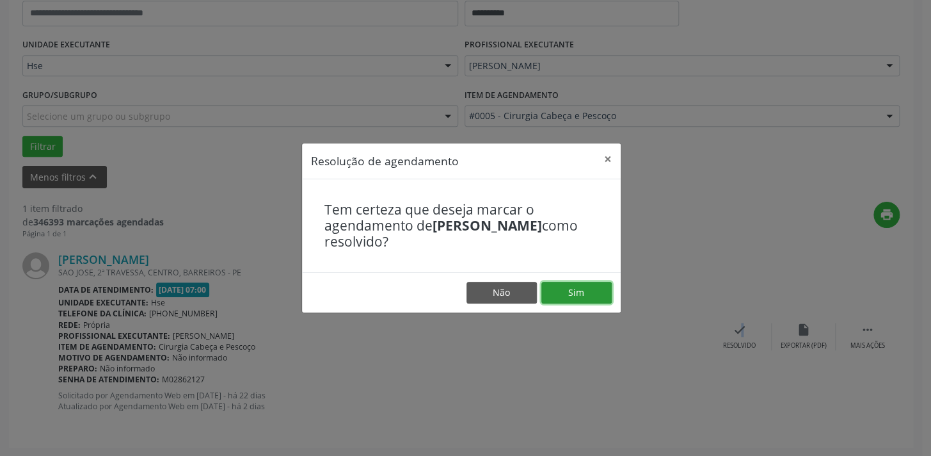
click at [563, 288] on button "Sim" at bounding box center [577, 293] width 70 height 22
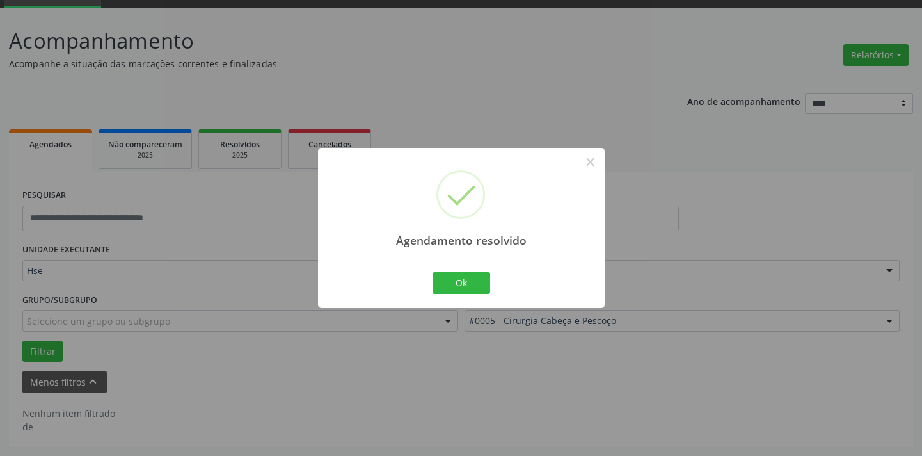
scroll to position [61, 0]
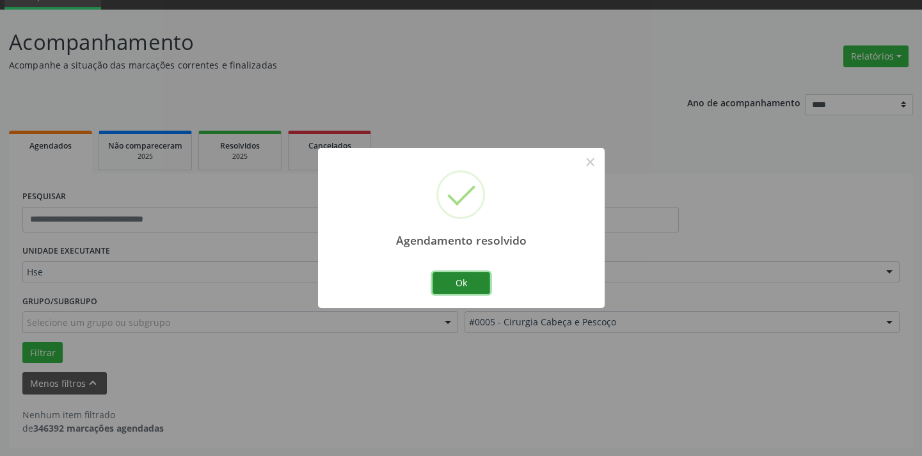
click at [479, 285] on button "Ok" at bounding box center [462, 283] width 58 height 22
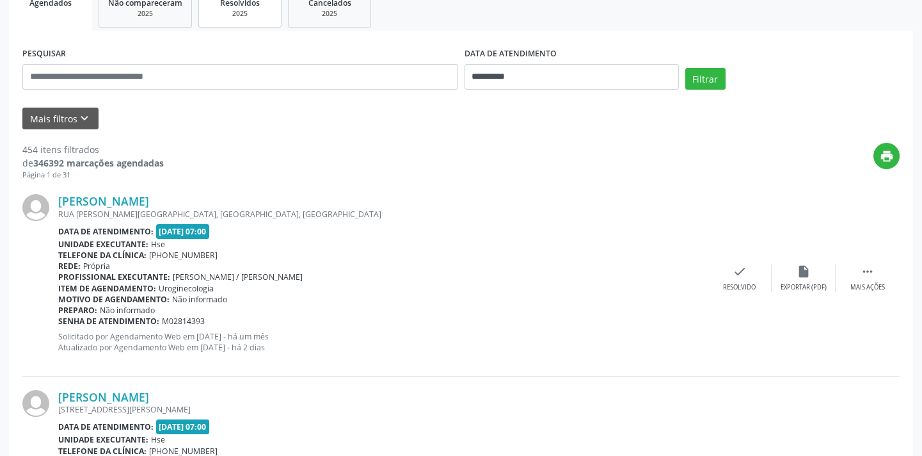
scroll to position [116, 0]
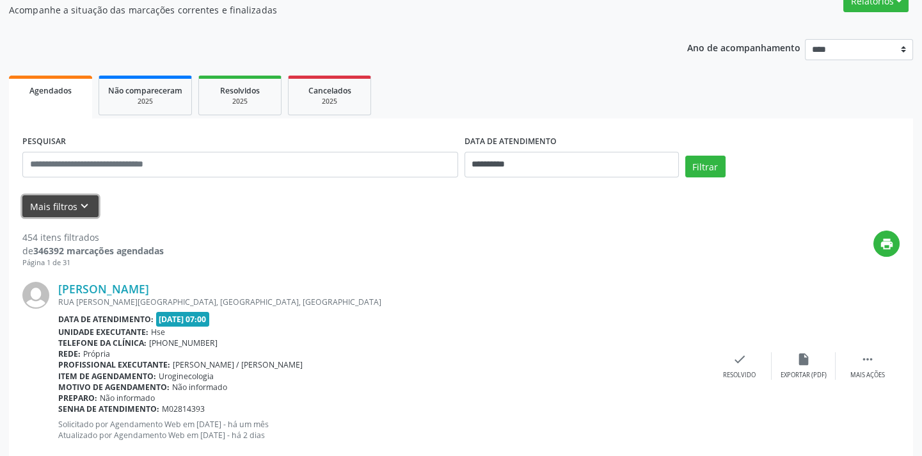
click at [77, 200] on icon "keyboard_arrow_down" at bounding box center [84, 206] width 14 height 14
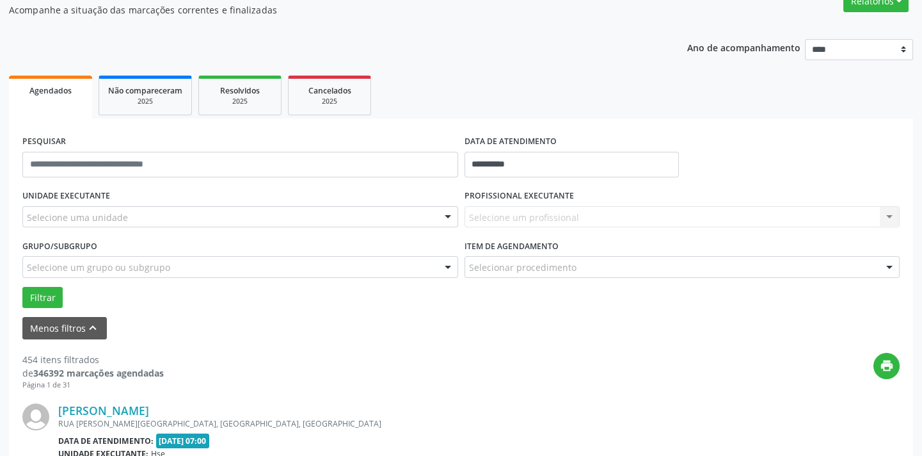
click at [93, 198] on label "UNIDADE EXECUTANTE" at bounding box center [66, 196] width 88 height 20
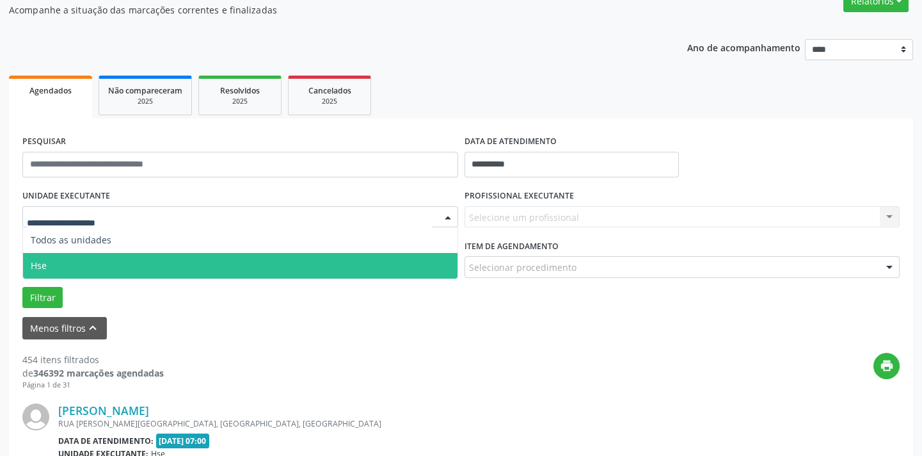
drag, startPoint x: 88, startPoint y: 257, endPoint x: 119, endPoint y: 259, distance: 30.8
click at [90, 258] on span "Hse" at bounding box center [240, 266] width 435 height 26
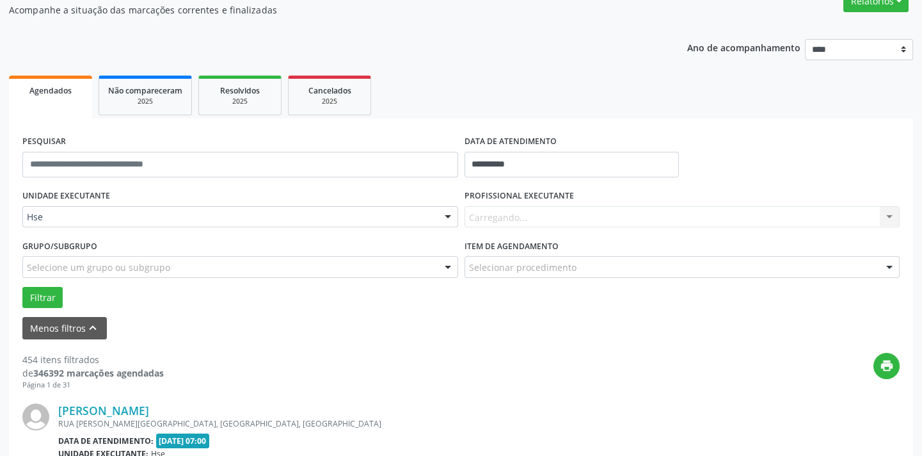
click at [510, 213] on div "Carregando... Nenhum resultado encontrado para: " " Não há nenhuma opção para s…" at bounding box center [683, 217] width 436 height 22
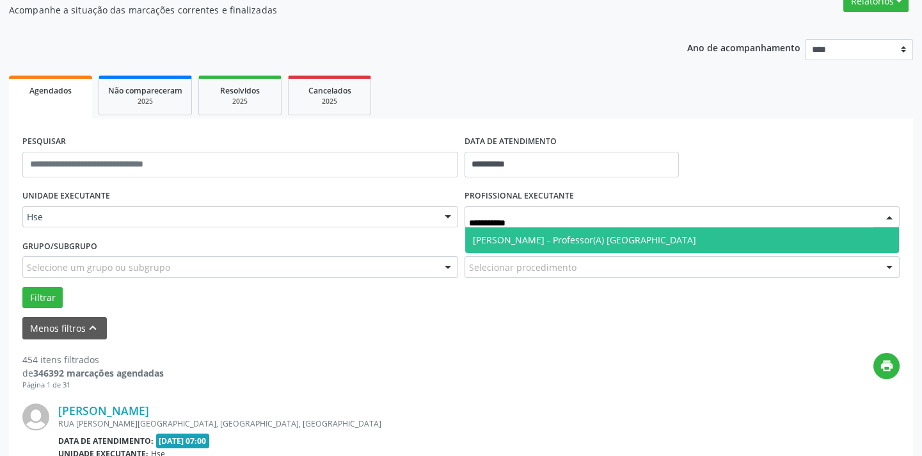
type input "**********"
click at [500, 230] on span "Marcelo Ferraz - Professor(A) Nassau" at bounding box center [682, 240] width 435 height 26
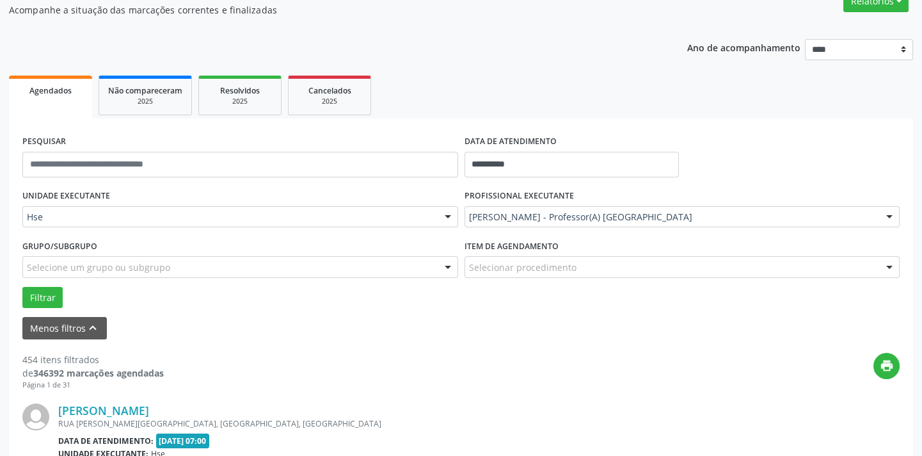
click at [497, 259] on div "Selecionar procedimento" at bounding box center [683, 267] width 436 height 22
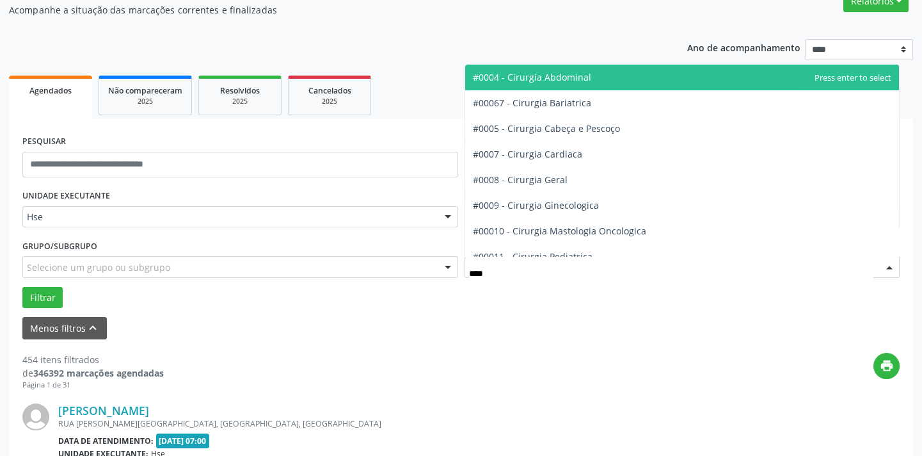
type input "*****"
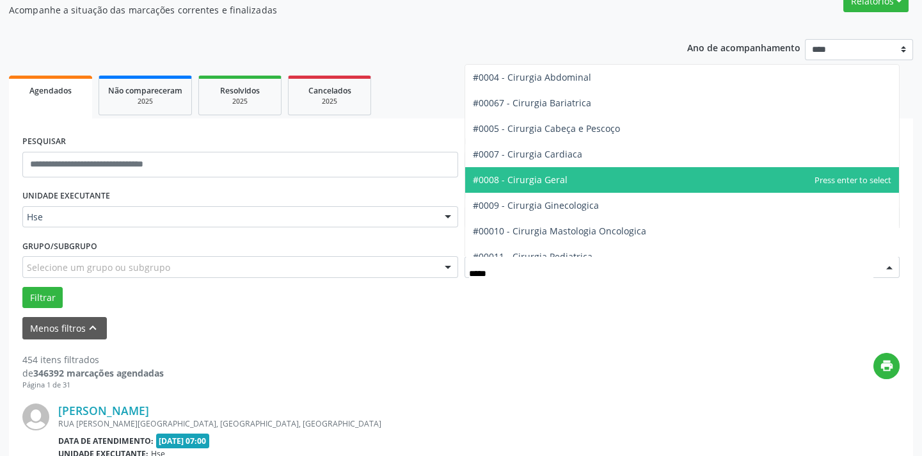
click at [511, 181] on span "#0008 - Cirurgia Geral" at bounding box center [520, 179] width 95 height 12
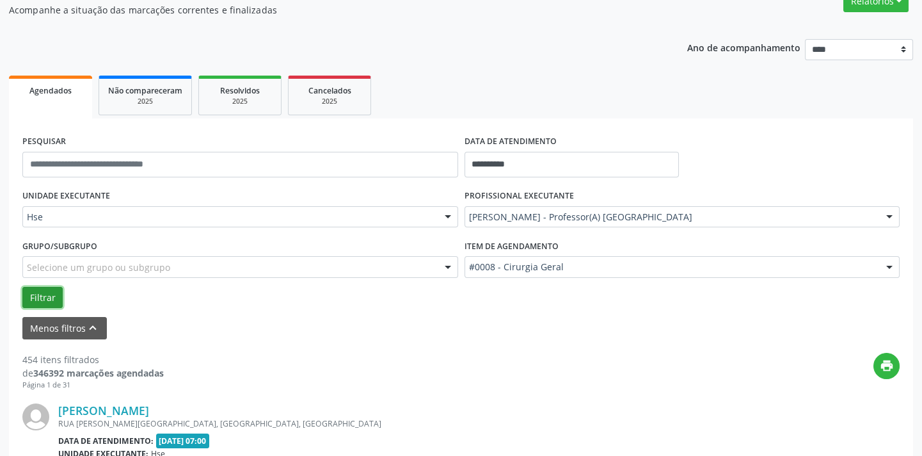
click at [51, 301] on button "Filtrar" at bounding box center [42, 298] width 40 height 22
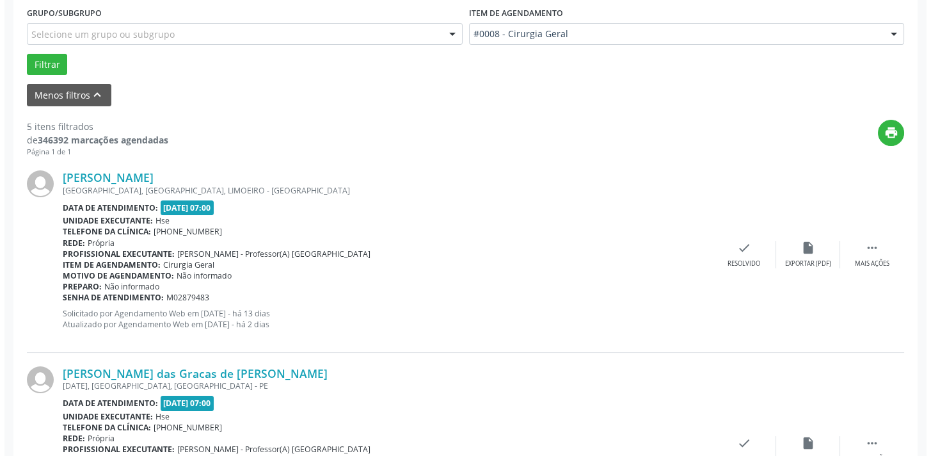
scroll to position [884, 0]
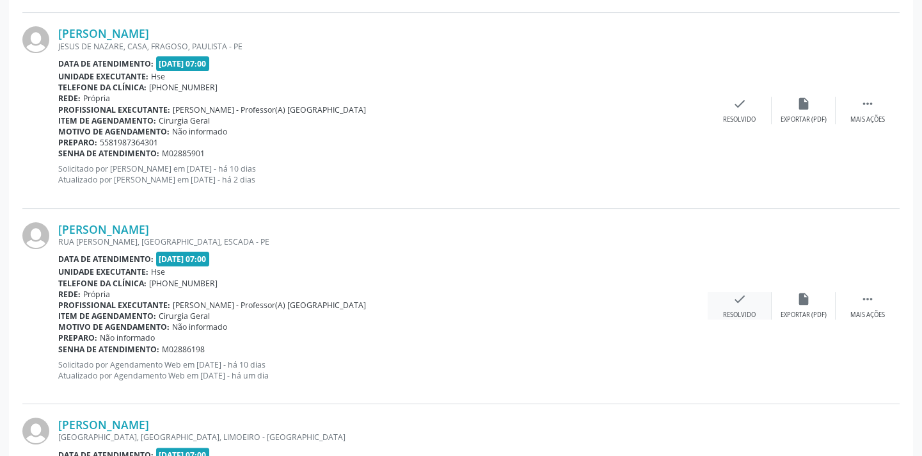
click at [727, 295] on div "check Resolvido" at bounding box center [740, 306] width 64 height 28
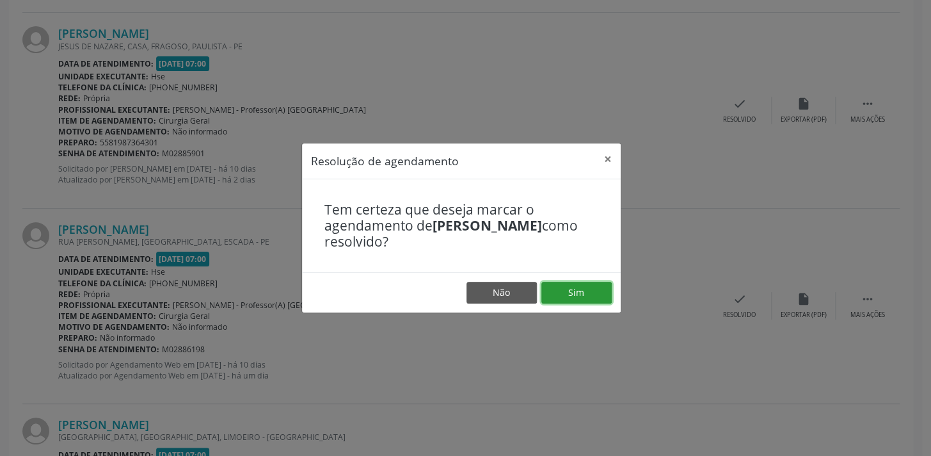
click at [574, 290] on button "Sim" at bounding box center [577, 293] width 70 height 22
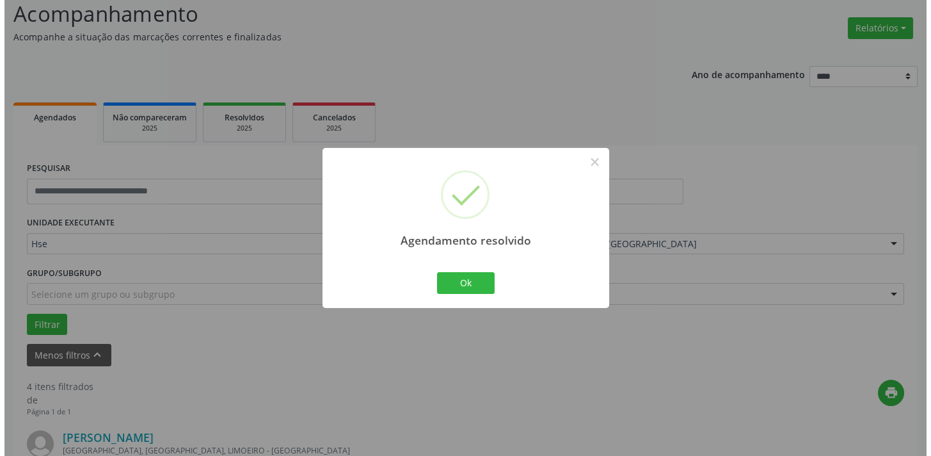
scroll to position [852, 0]
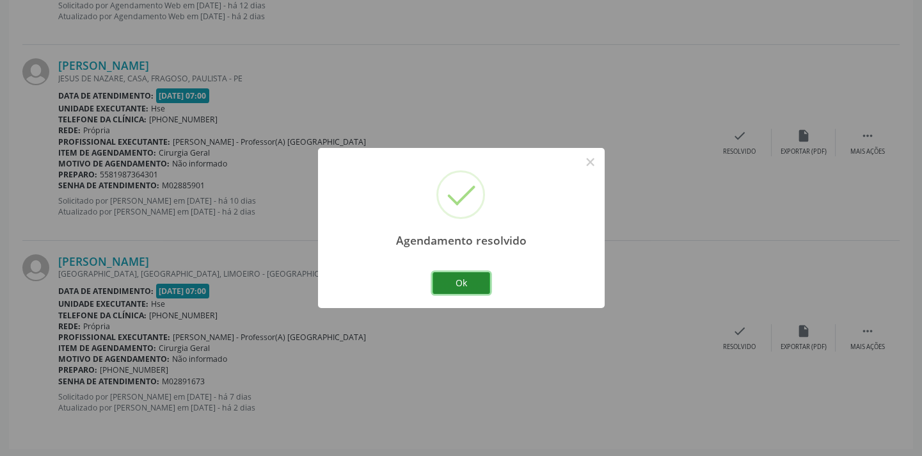
click at [461, 280] on button "Ok" at bounding box center [462, 283] width 58 height 22
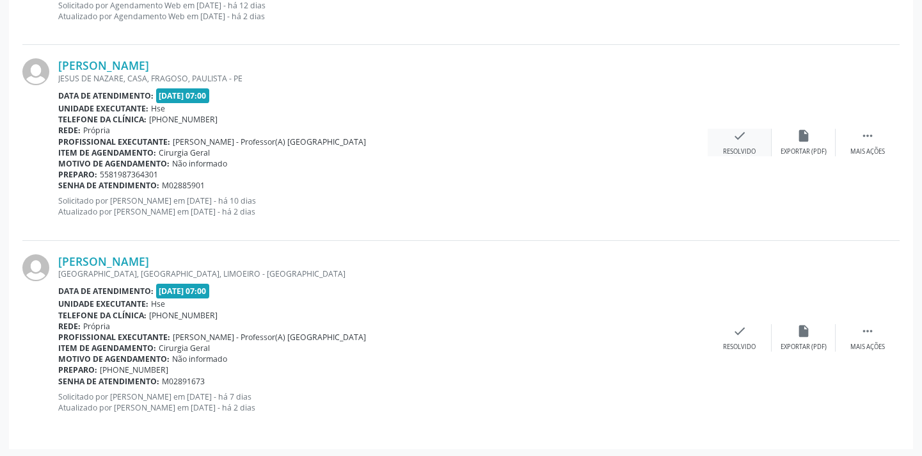
click at [735, 140] on icon "check" at bounding box center [740, 136] width 14 height 14
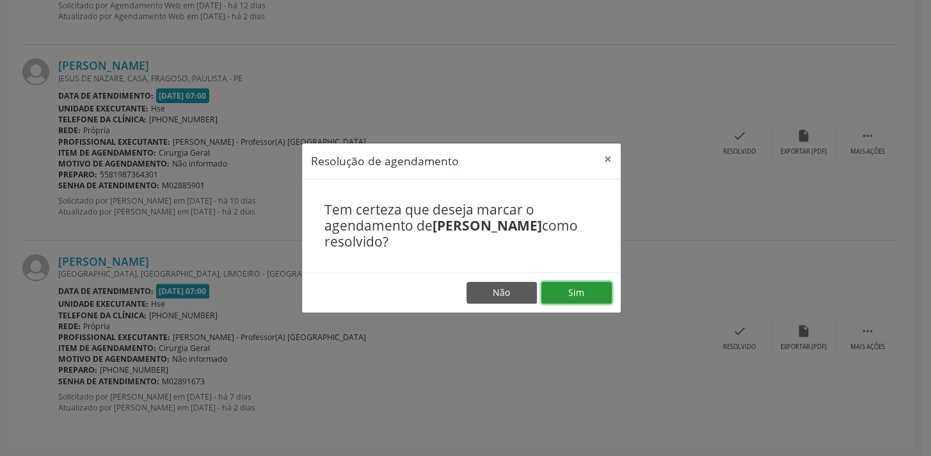
click at [565, 286] on button "Sim" at bounding box center [577, 293] width 70 height 22
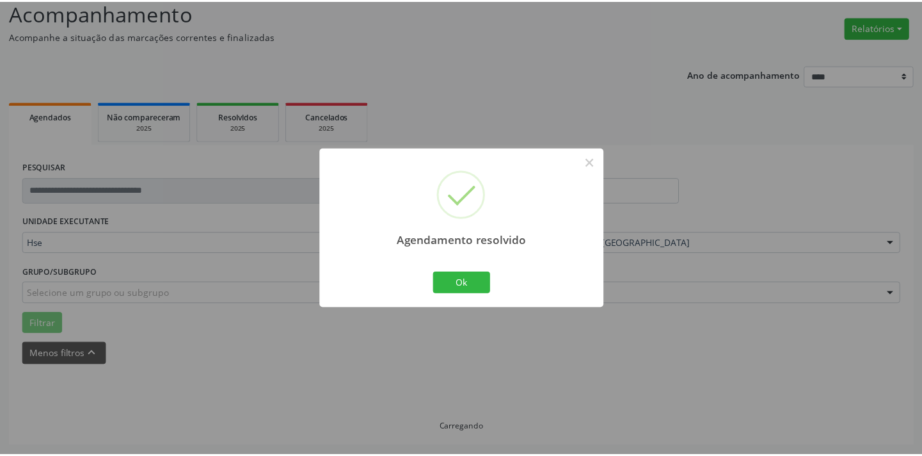
scroll to position [89, 0]
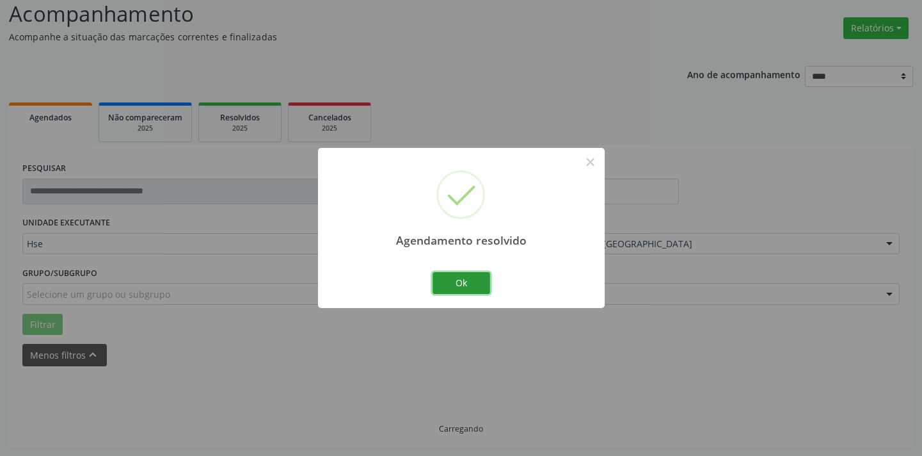
click at [473, 276] on button "Ok" at bounding box center [462, 283] width 58 height 22
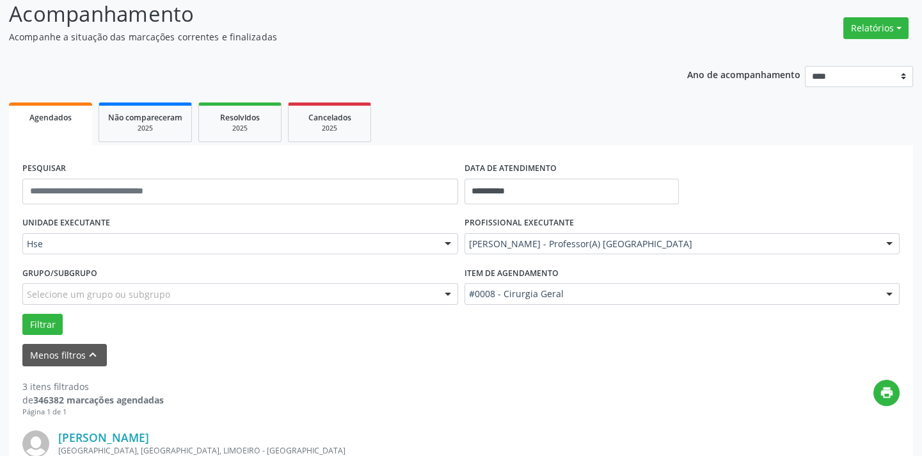
scroll to position [494, 0]
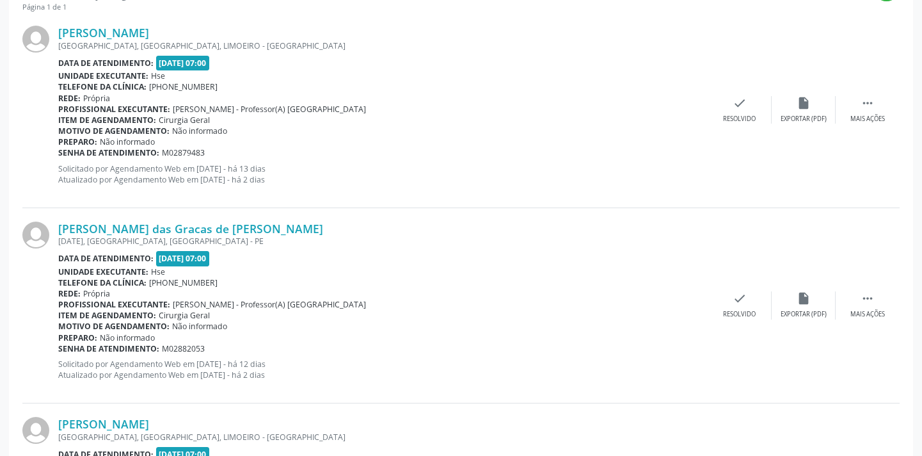
click at [864, 288] on div "Maria das Gracas de Santana Freitas 21 ABRIL, CENTRO, LIMOEIRO - PE Data de ate…" at bounding box center [461, 305] width 878 height 195
click at [855, 303] on div " Mais ações" at bounding box center [868, 305] width 64 height 28
click at [794, 307] on div "alarm_off Não compareceu" at bounding box center [804, 305] width 64 height 28
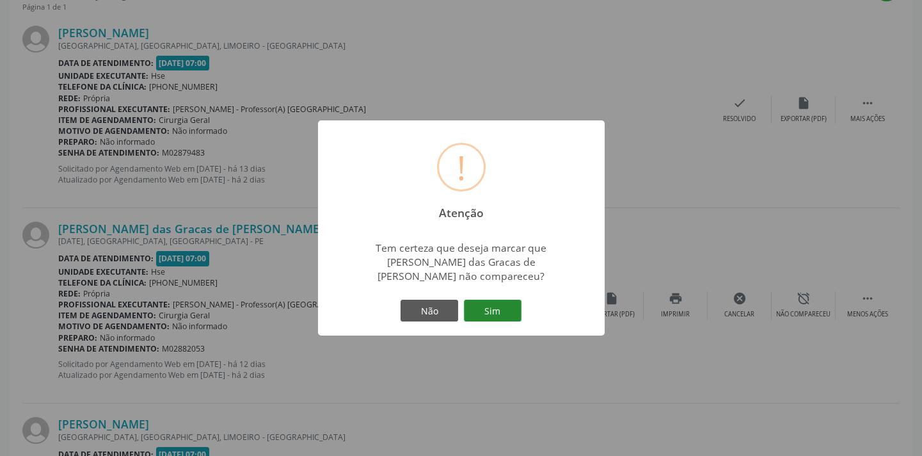
click at [508, 301] on button "Sim" at bounding box center [493, 311] width 58 height 22
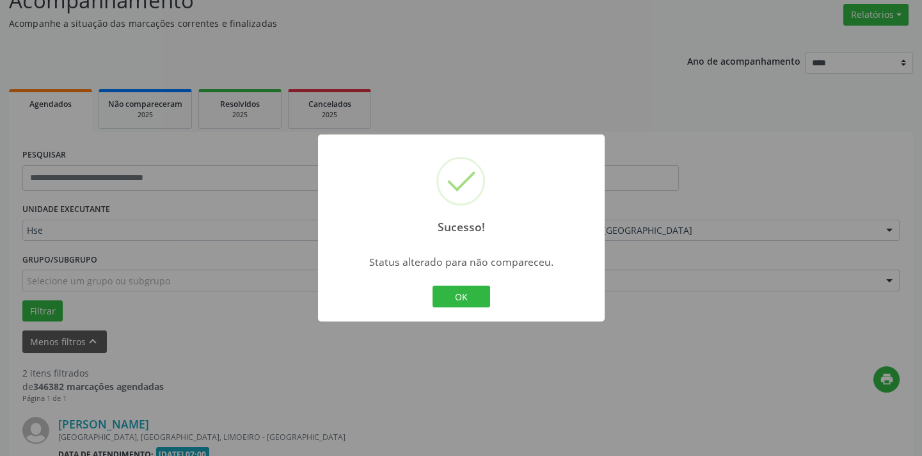
scroll to position [462, 0]
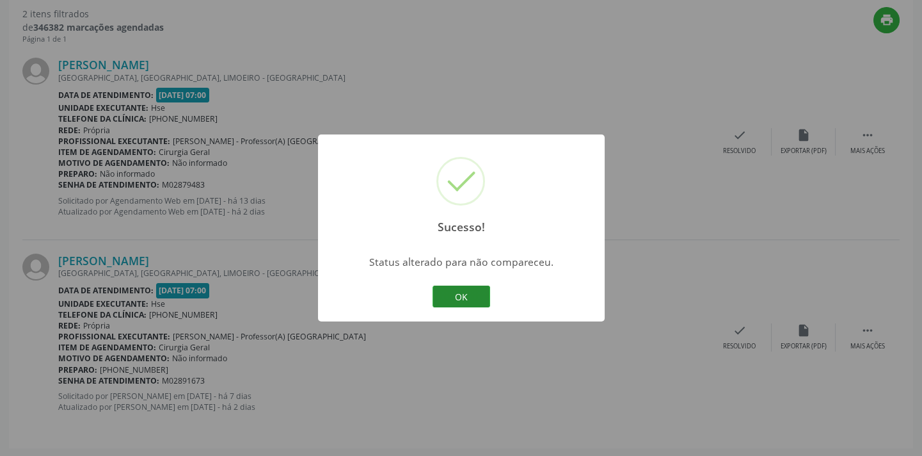
click at [466, 288] on button "OK" at bounding box center [462, 296] width 58 height 22
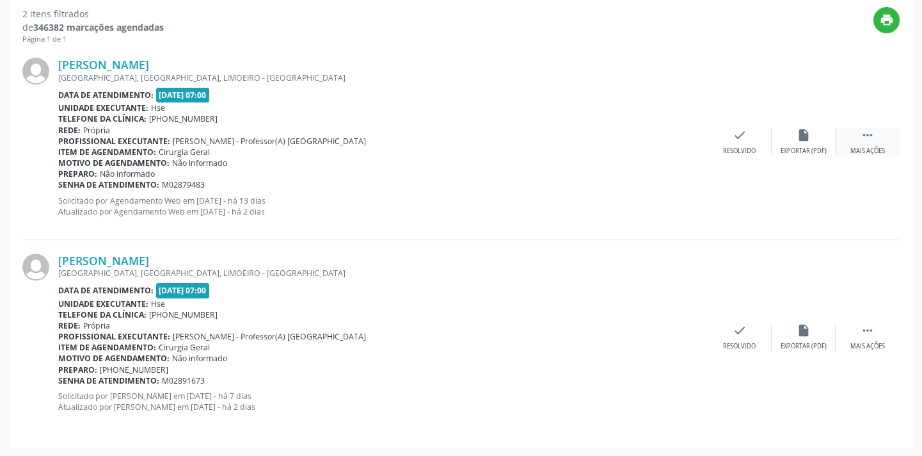
click at [864, 133] on icon "" at bounding box center [868, 135] width 14 height 14
click at [814, 147] on div "Não compareceu" at bounding box center [803, 151] width 54 height 9
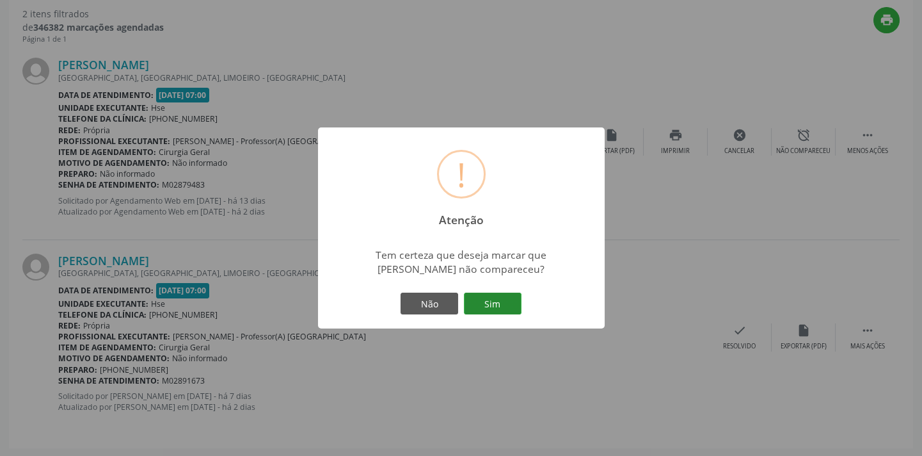
click at [513, 307] on button "Sim" at bounding box center [493, 304] width 58 height 22
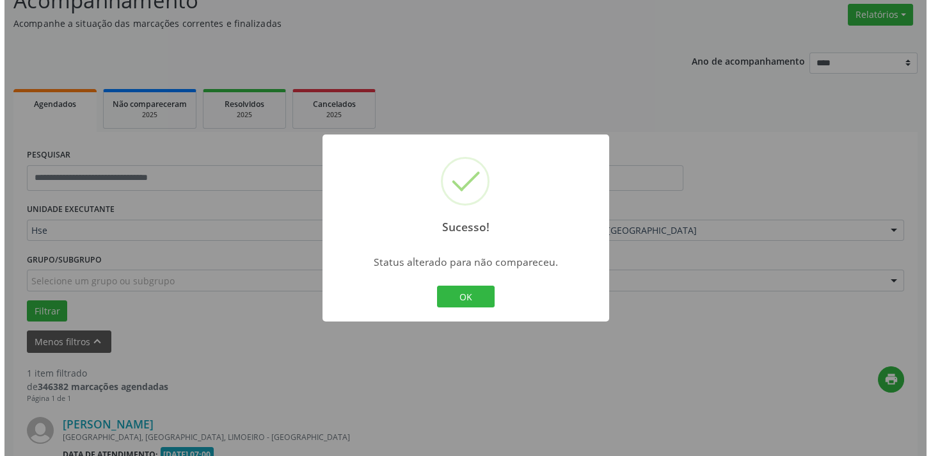
scroll to position [267, 0]
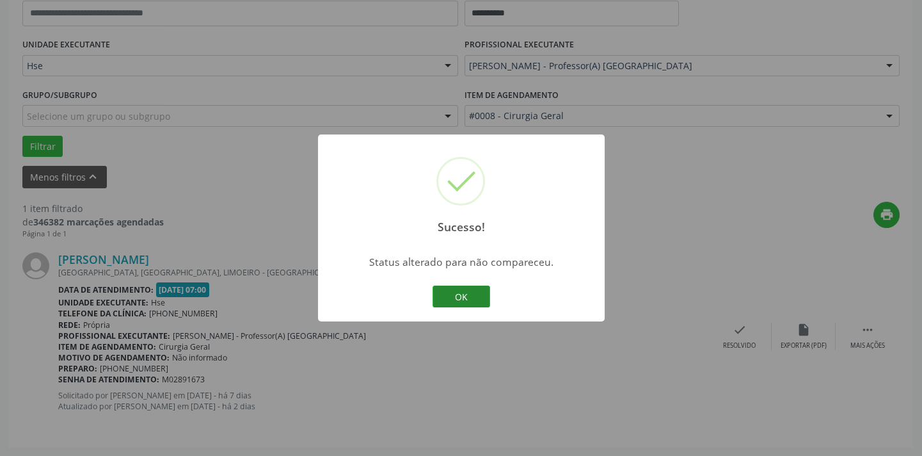
click at [463, 291] on button "OK" at bounding box center [462, 296] width 58 height 22
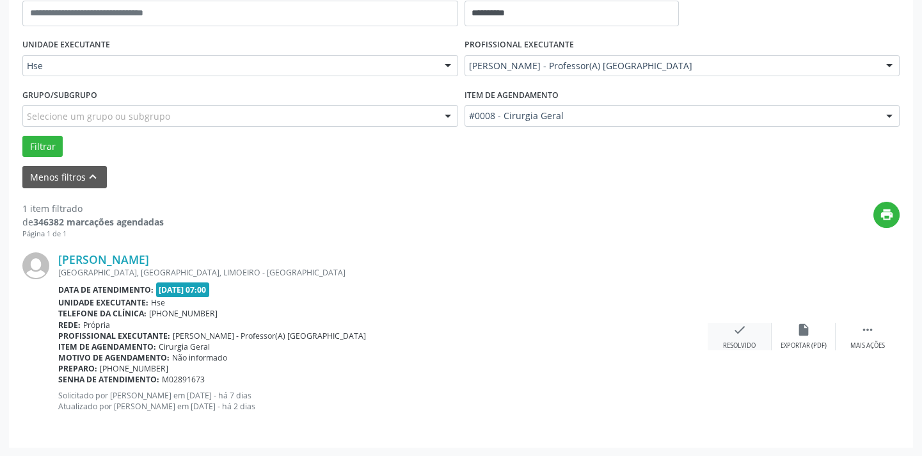
click at [734, 329] on icon "check" at bounding box center [740, 330] width 14 height 14
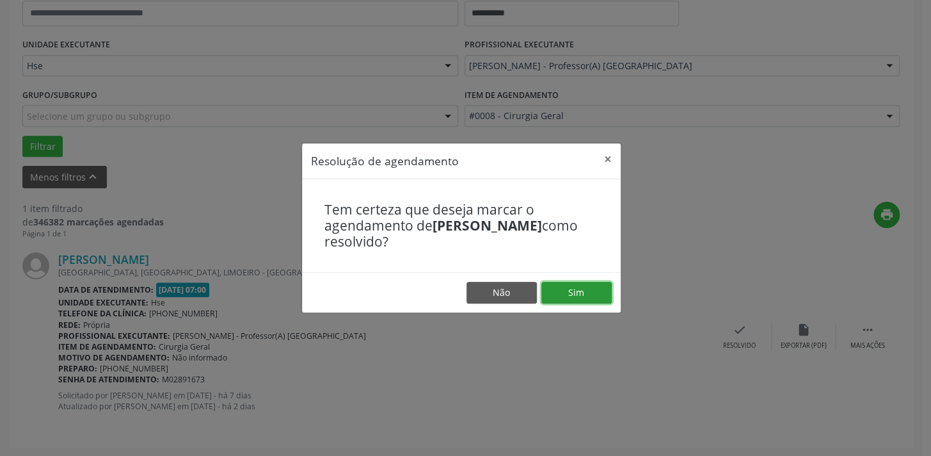
click at [588, 293] on button "Sim" at bounding box center [577, 293] width 70 height 22
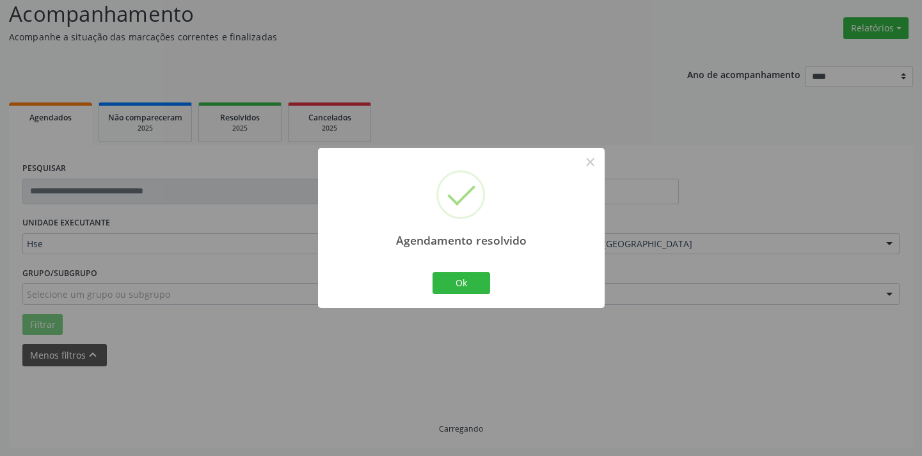
scroll to position [61, 0]
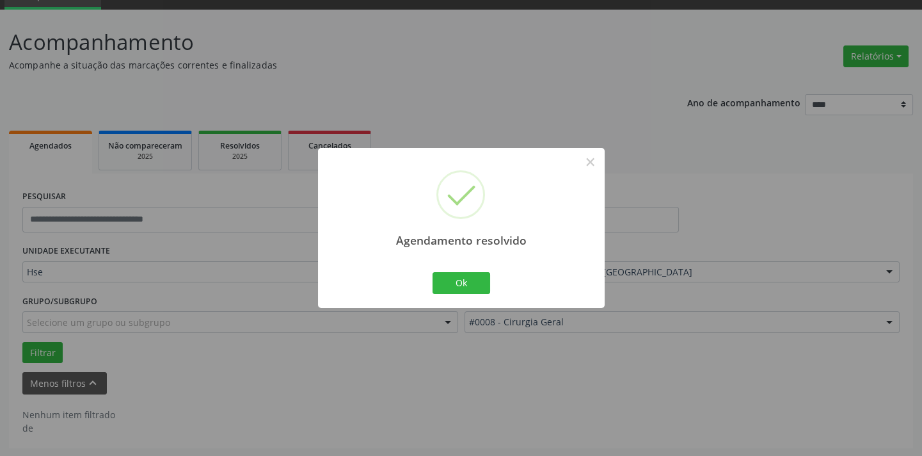
click at [460, 264] on div "Agendamento resolvido × Ok Cancel" at bounding box center [461, 227] width 287 height 159
click at [458, 281] on button "Ok" at bounding box center [462, 283] width 58 height 22
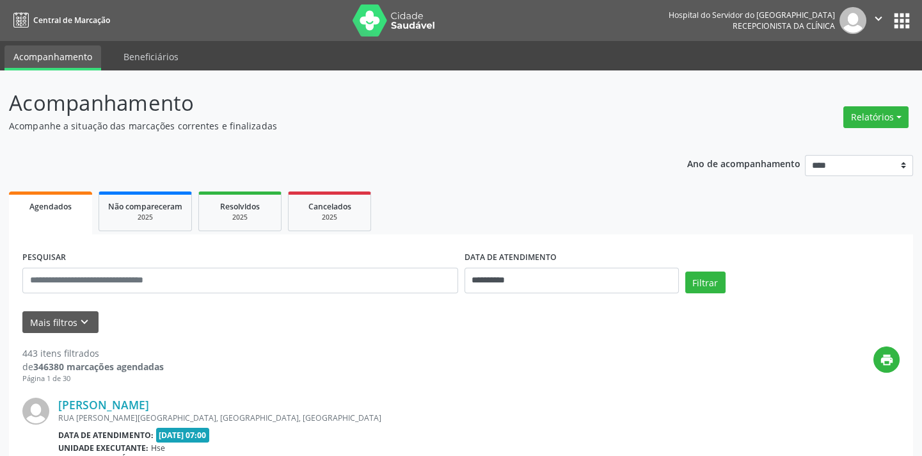
click at [643, 399] on div "[PERSON_NAME]" at bounding box center [383, 405] width 650 height 14
